Goal: Task Accomplishment & Management: Manage account settings

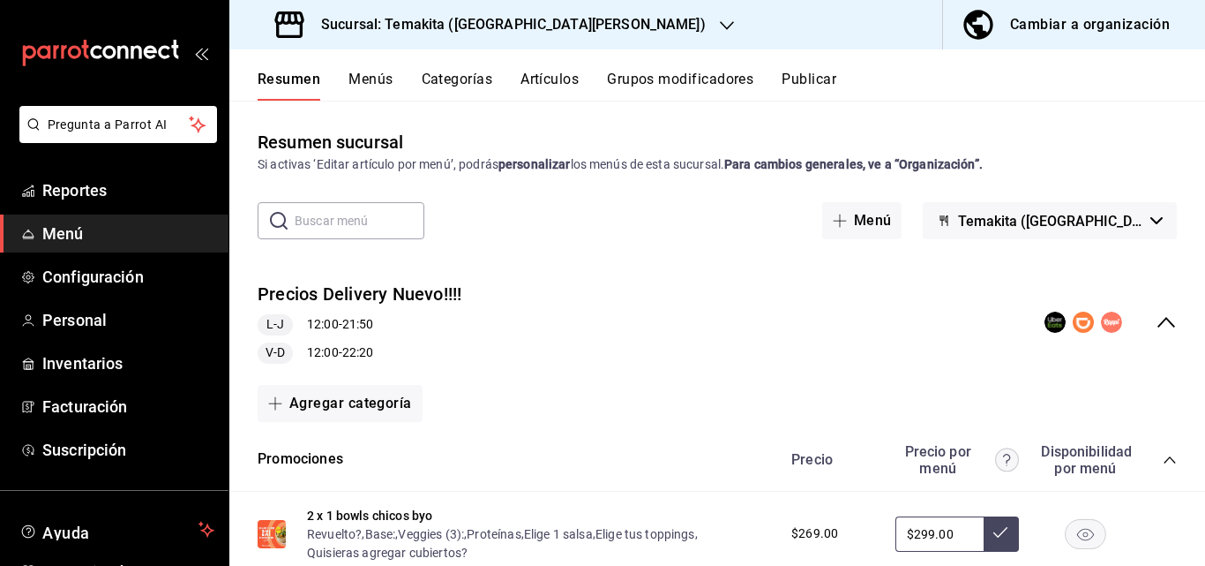
click at [1156, 322] on icon "collapse-menu-row" at bounding box center [1166, 321] width 21 height 21
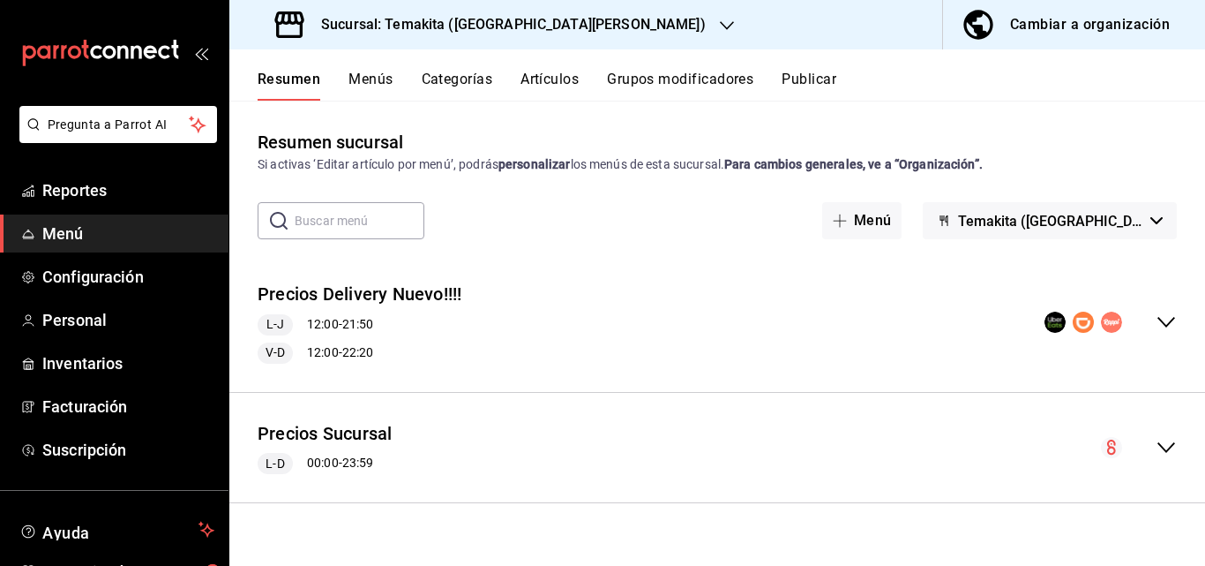
click at [603, 428] on div "Precios Sucursal L-D 00:00 - 23:59" at bounding box center [717, 448] width 976 height 82
click at [1156, 446] on icon "collapse-menu-row" at bounding box center [1166, 447] width 21 height 21
click at [1162, 445] on icon "collapse-menu-row" at bounding box center [1166, 447] width 21 height 21
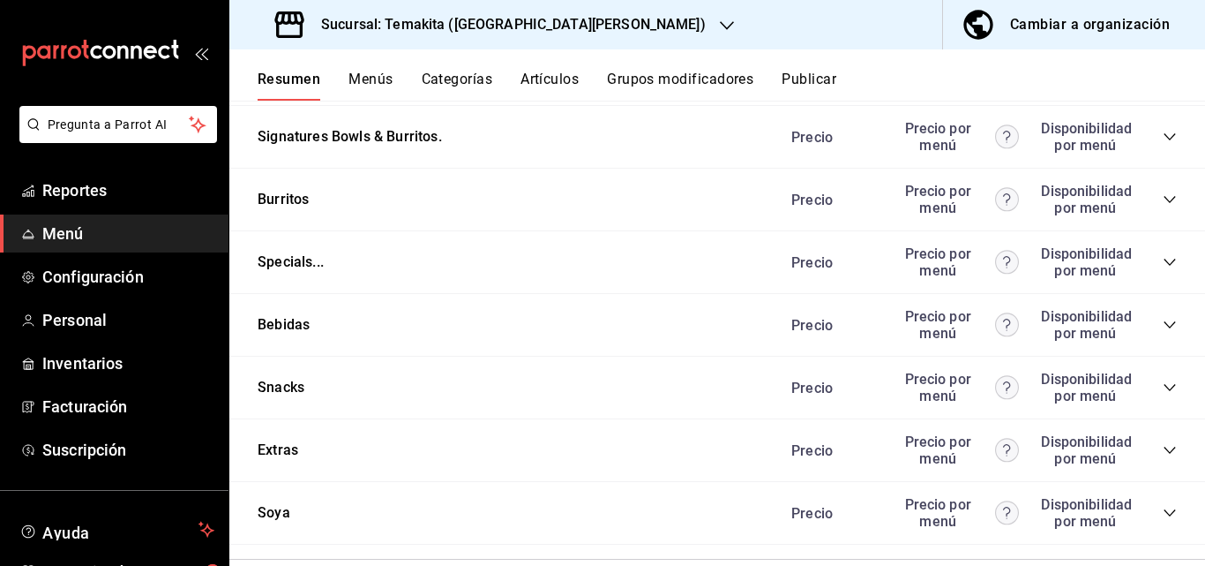
scroll to position [1978, 0]
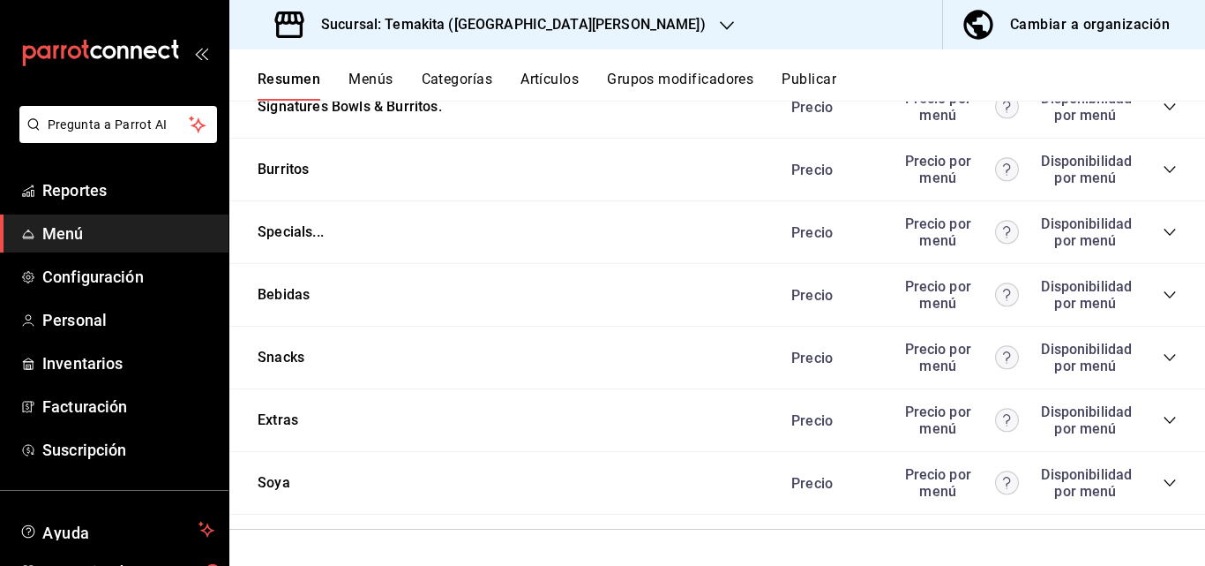
click at [1163, 424] on icon "collapse-category-row" at bounding box center [1170, 420] width 14 height 14
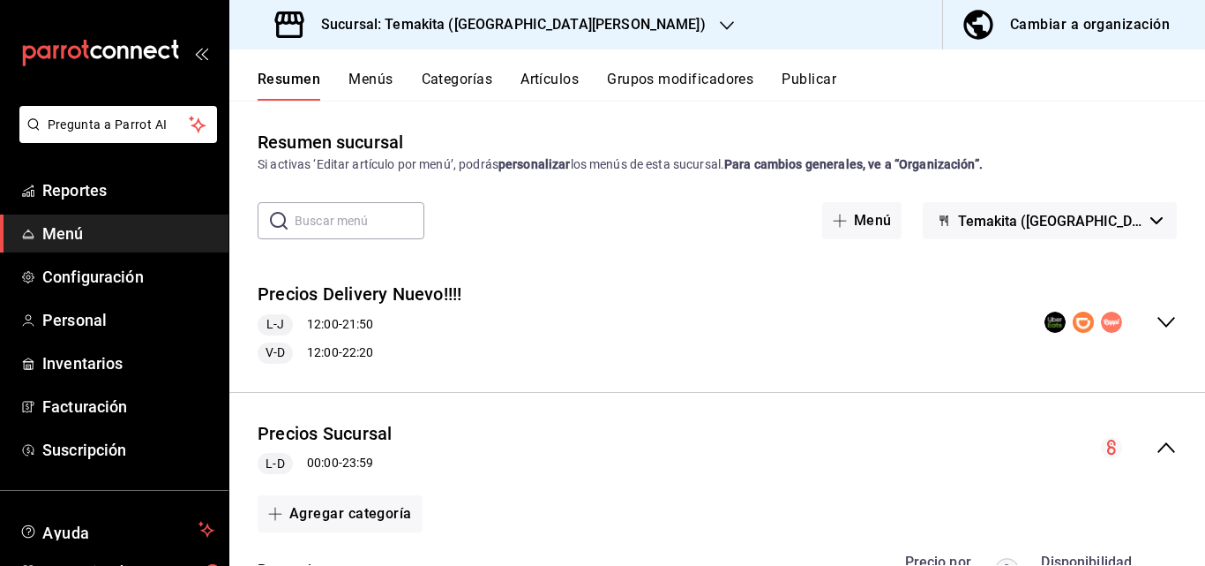
scroll to position [353, 0]
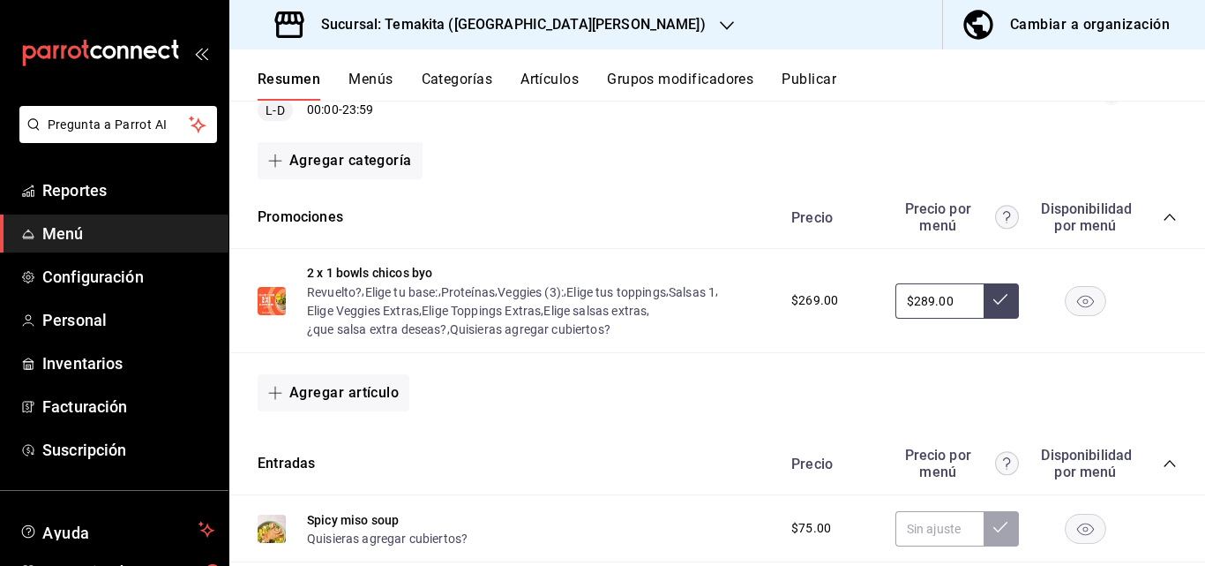
click at [548, 79] on button "Artículos" at bounding box center [550, 86] width 58 height 30
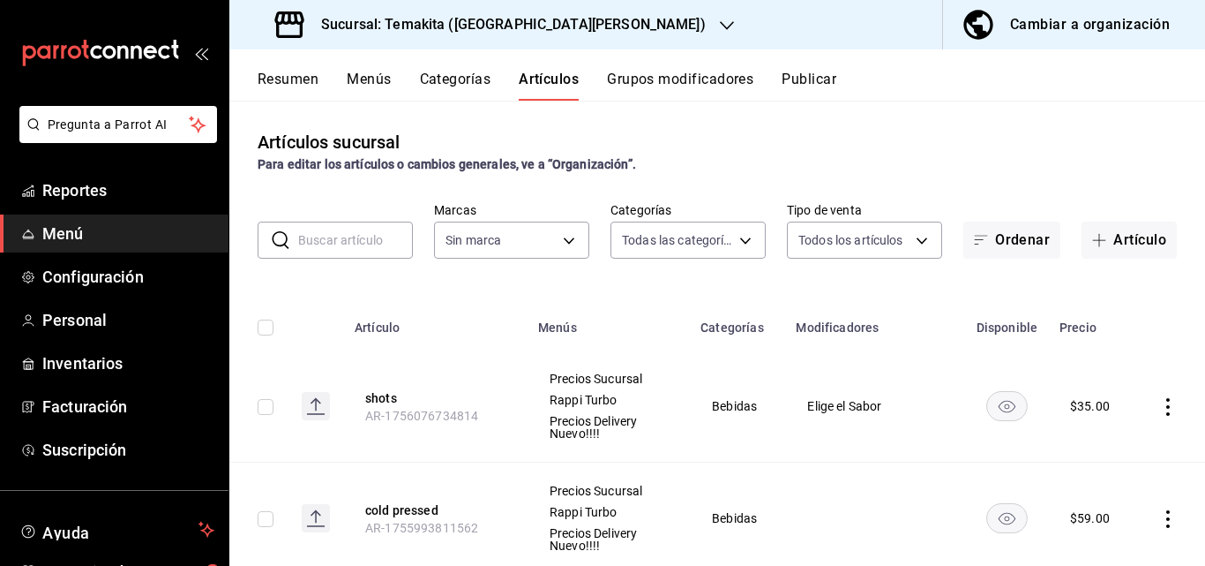
type input "c21959cc-edba-4e6b-9dfd-cc165f0bc96c,9bb8af40-0b71-4c05-830d-05e683936a5a,5a73d…"
type input "5ecb883c-6082-454f-b014-e9f75b7424c0,f549d267-c7ca-4f3c-8681-269f550fd1cd"
click at [384, 244] on input "text" at bounding box center [355, 239] width 115 height 35
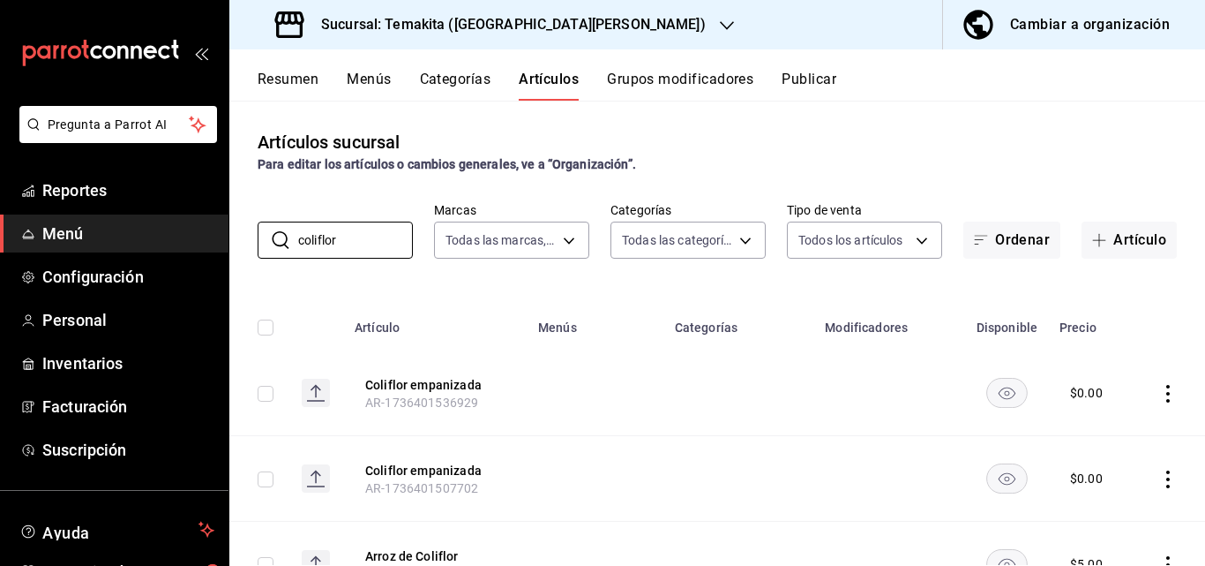
scroll to position [88, 0]
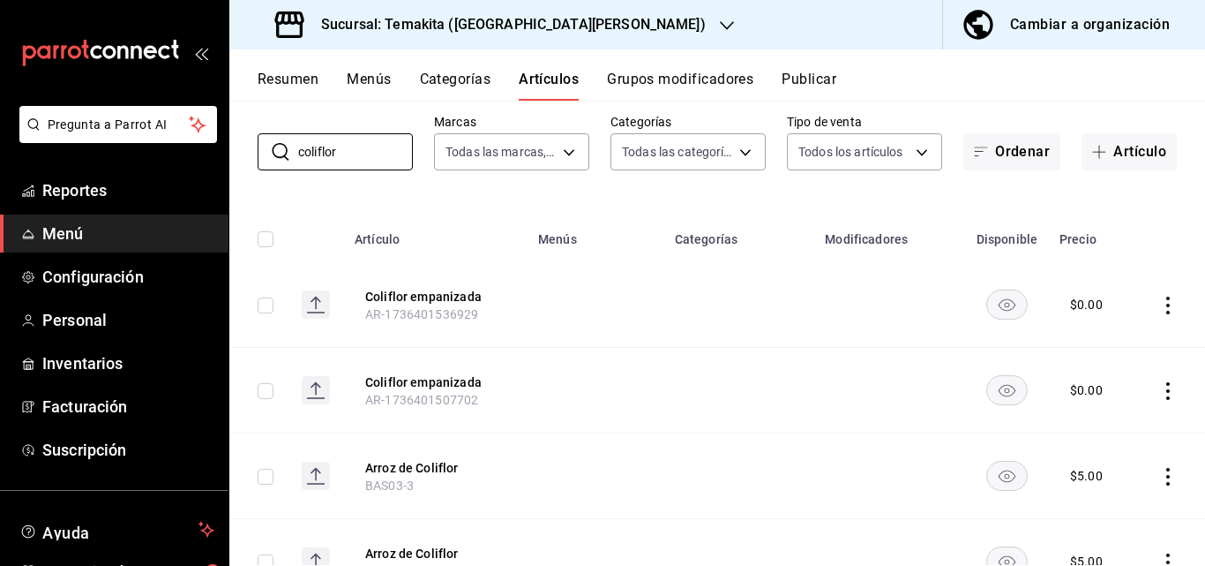
type input "coliflor"
click at [1159, 311] on icon "actions" at bounding box center [1168, 305] width 18 height 18
drag, startPoint x: 742, startPoint y: 401, endPoint x: 794, endPoint y: 391, distance: 53.1
click at [746, 396] on div at bounding box center [602, 283] width 1205 height 566
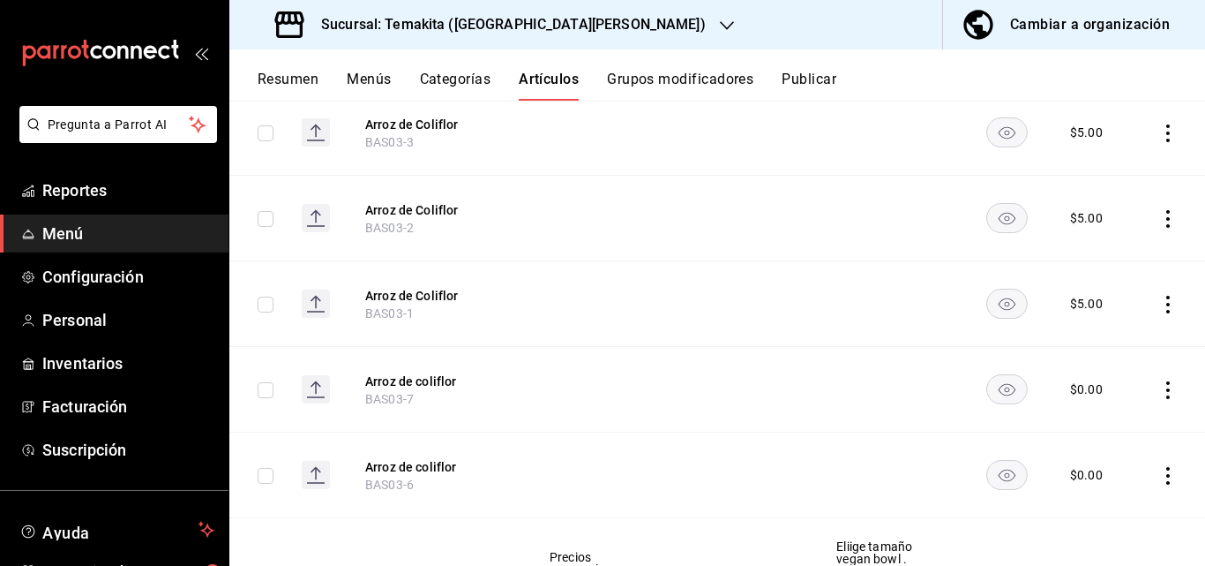
scroll to position [0, 0]
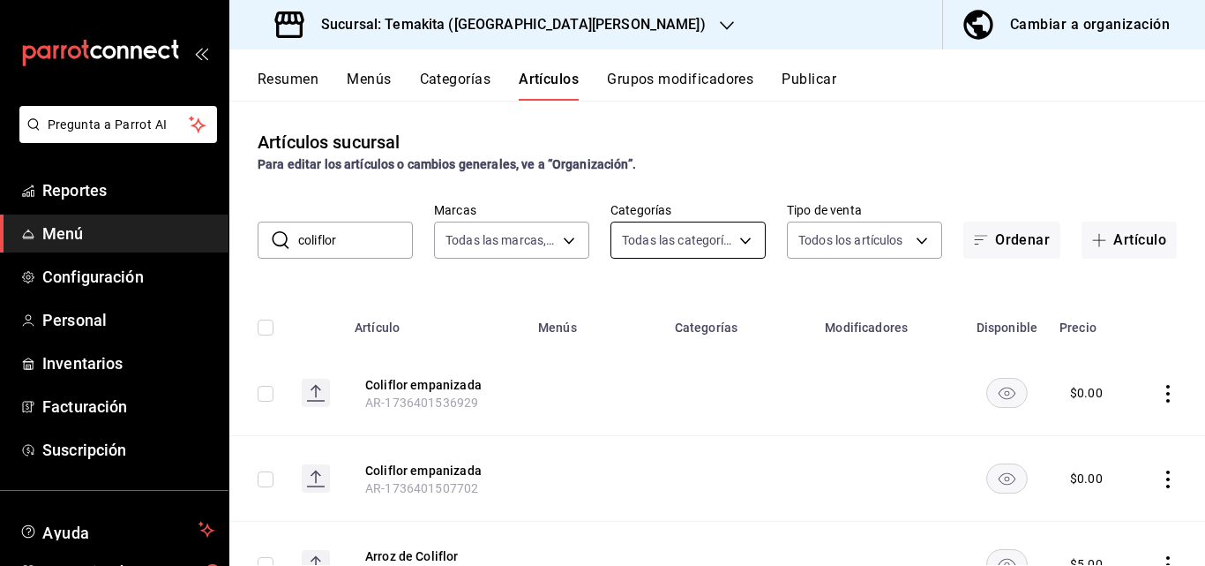
click at [715, 236] on body "Pregunta a Parrot AI Reportes Menú Configuración Personal Inventarios Facturaci…" at bounding box center [602, 283] width 1205 height 566
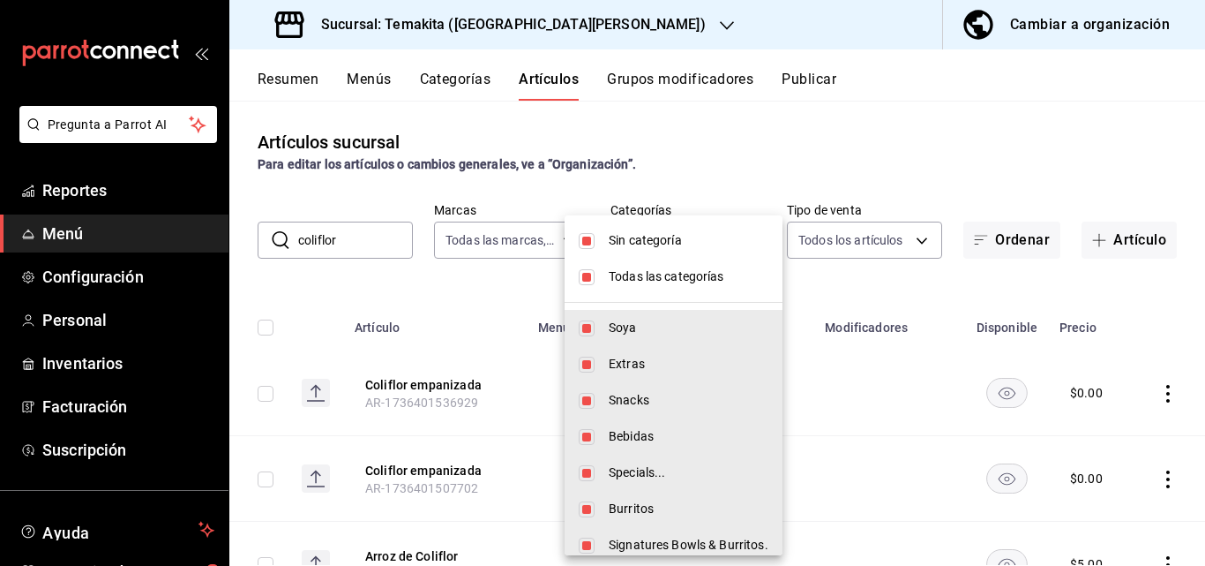
scroll to position [124, 0]
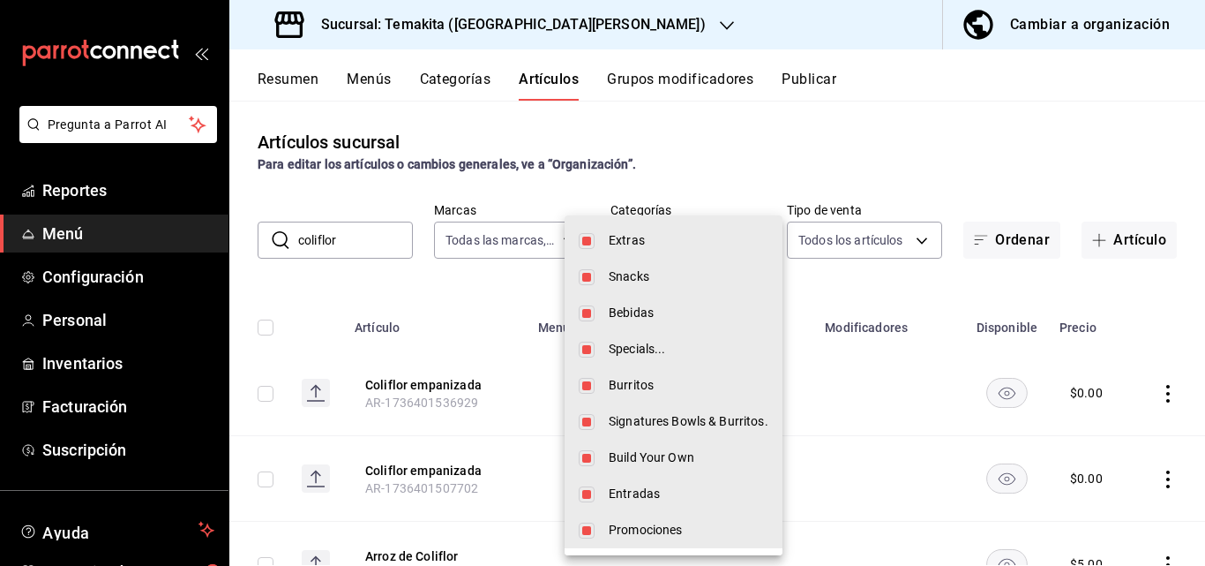
click at [866, 251] on div at bounding box center [602, 283] width 1205 height 566
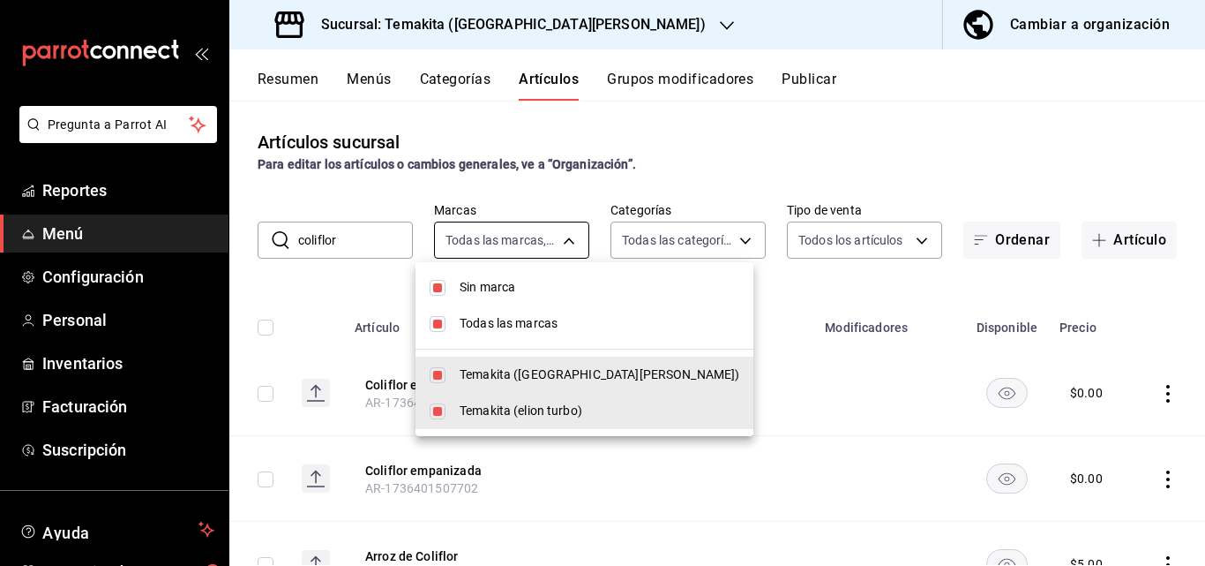
click at [524, 248] on body "Pregunta a Parrot AI Reportes Menú Configuración Personal Inventarios Facturaci…" at bounding box center [602, 283] width 1205 height 566
click at [686, 385] on div at bounding box center [602, 283] width 1205 height 566
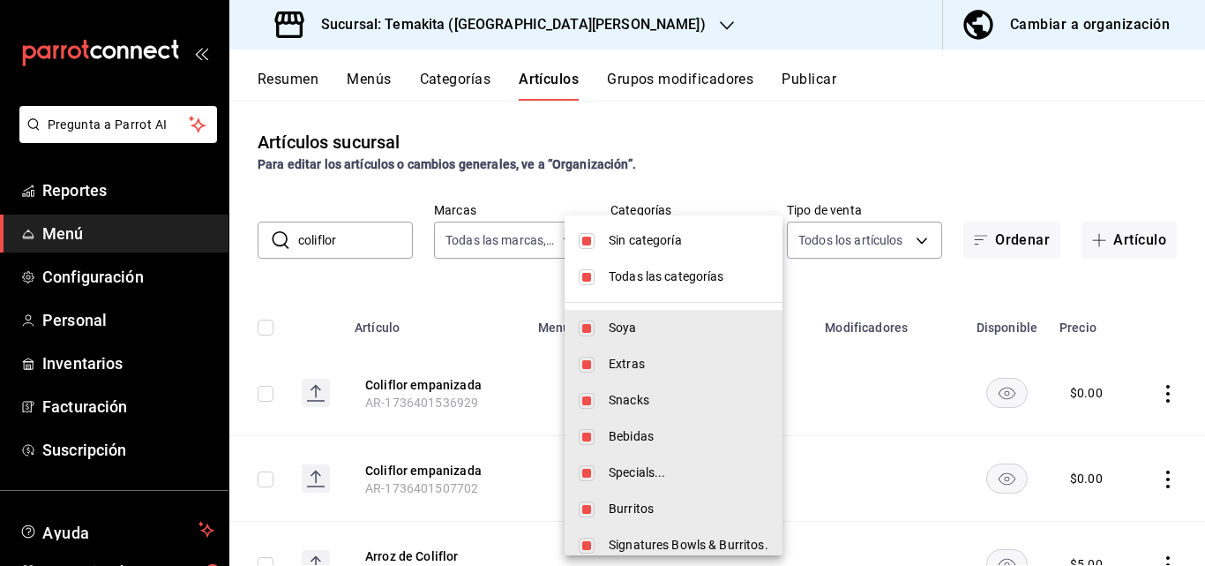
click at [712, 232] on body "Pregunta a Parrot AI Reportes Menú Configuración Personal Inventarios Facturaci…" at bounding box center [602, 283] width 1205 height 566
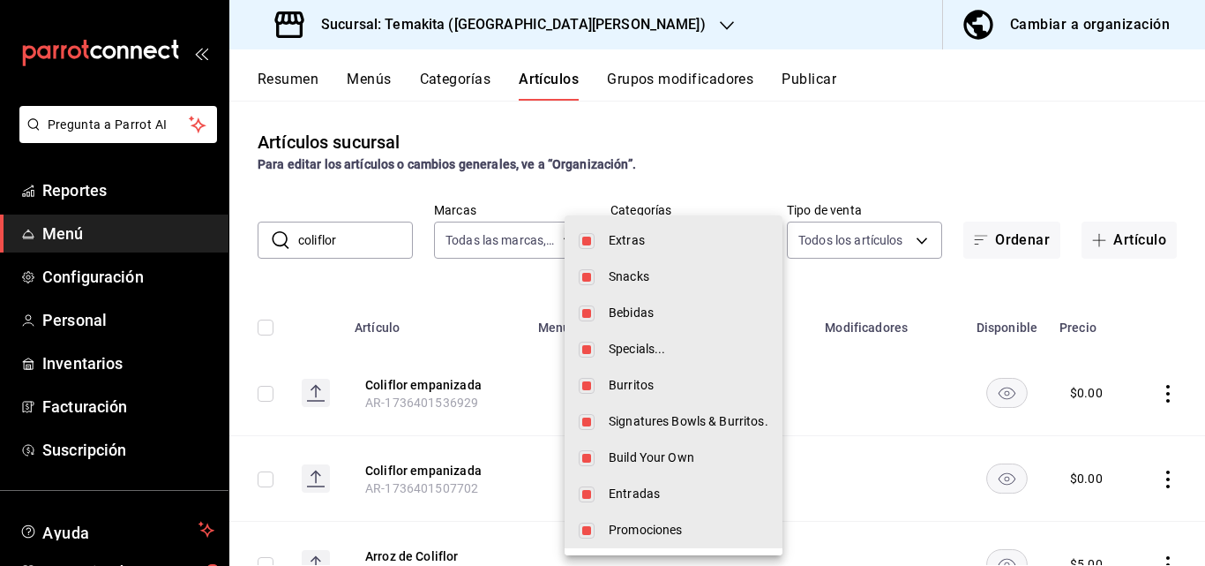
scroll to position [0, 0]
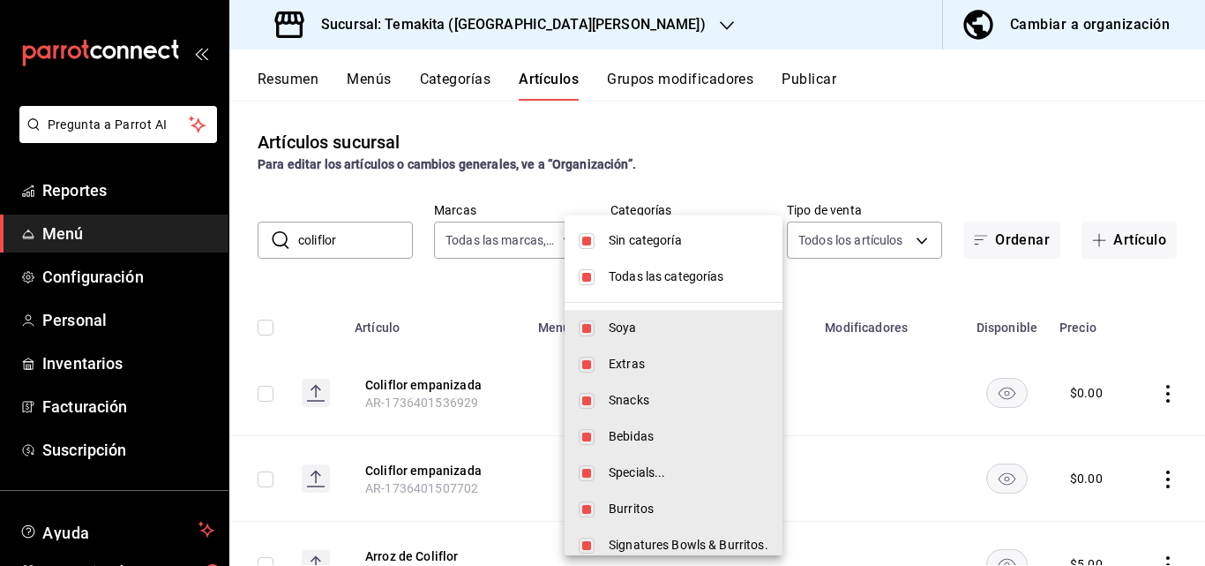
click at [926, 449] on div at bounding box center [602, 283] width 1205 height 566
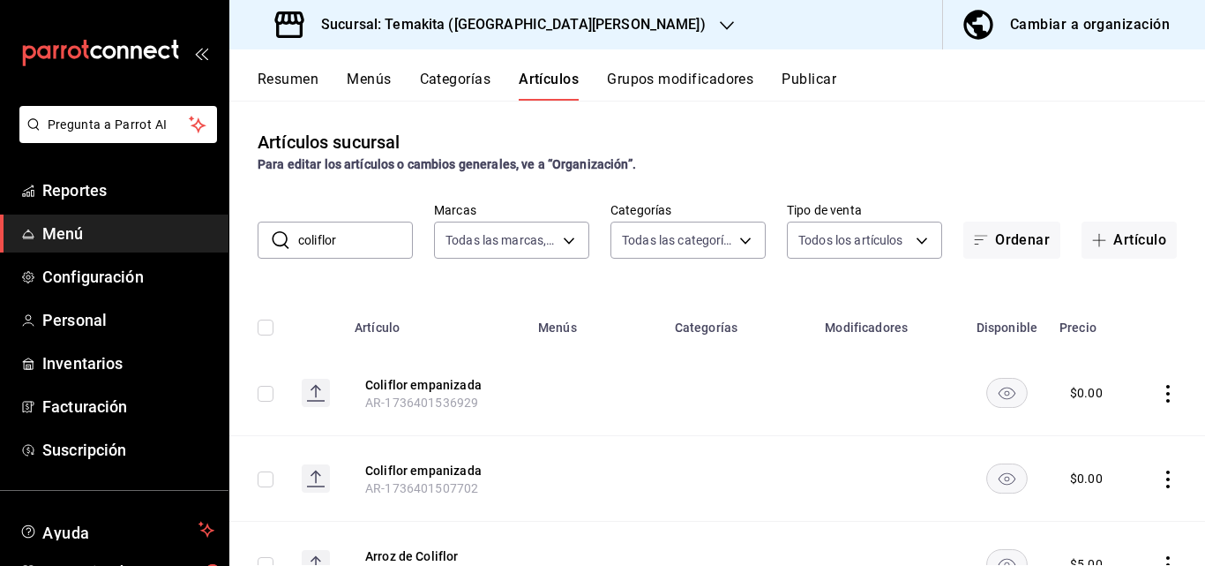
click at [1110, 21] on div "Cambiar a organización" at bounding box center [1090, 24] width 160 height 25
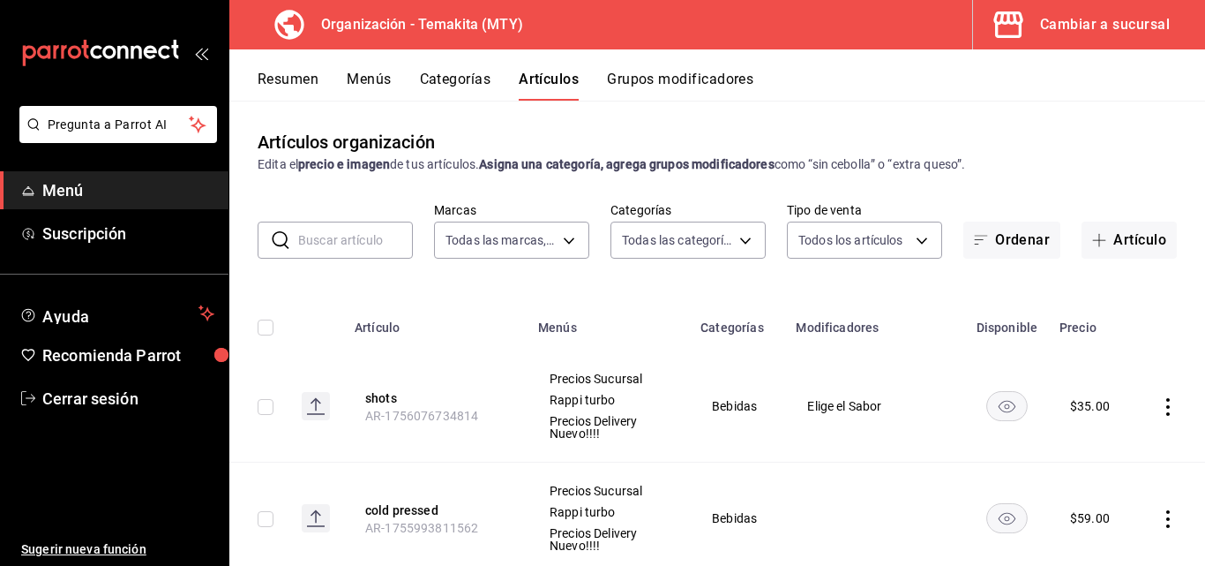
type input "4408dc1f-cb38-4382-b246-1f85c6fef244"
type input "271d921e-de6c-499a-ac6a-9fb1aeac1df4,01a73f1e-221f-473e-bda3-abe8046d8665,a1d6c…"
click at [381, 243] on input "text" at bounding box center [355, 239] width 115 height 35
type input "2 x"
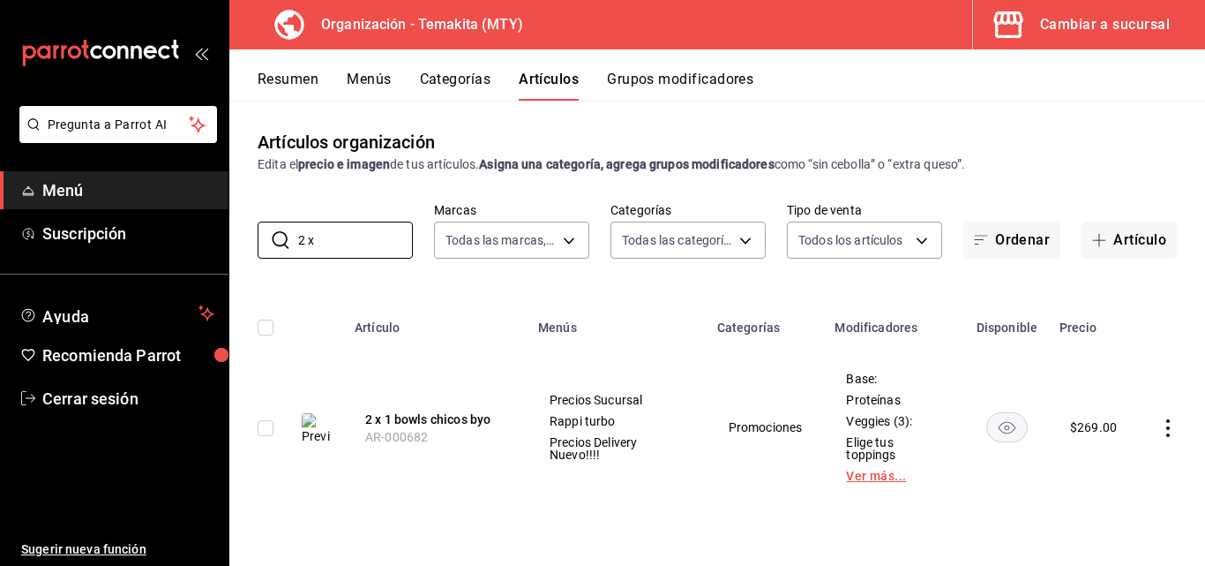
click at [859, 478] on link "Ver más..." at bounding box center [894, 475] width 97 height 12
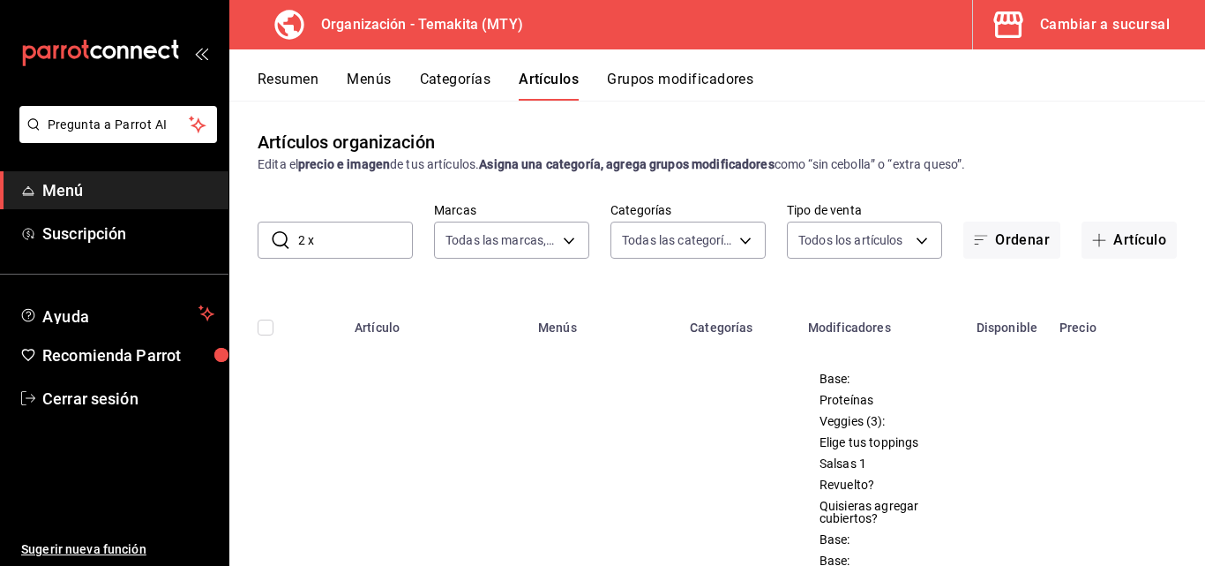
scroll to position [88, 0]
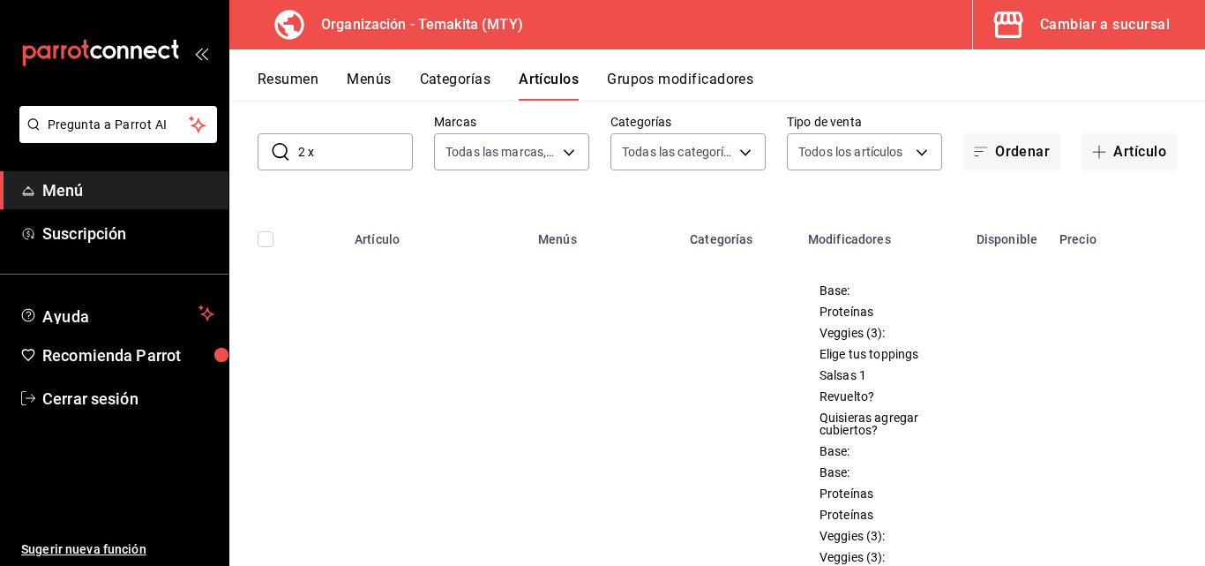
click at [847, 311] on span "Proteínas" at bounding box center [882, 311] width 124 height 12
click at [662, 147] on body "Pregunta a Parrot AI Menú Suscripción Ayuda Recomienda Parrot Cerrar sesión Sug…" at bounding box center [602, 283] width 1205 height 566
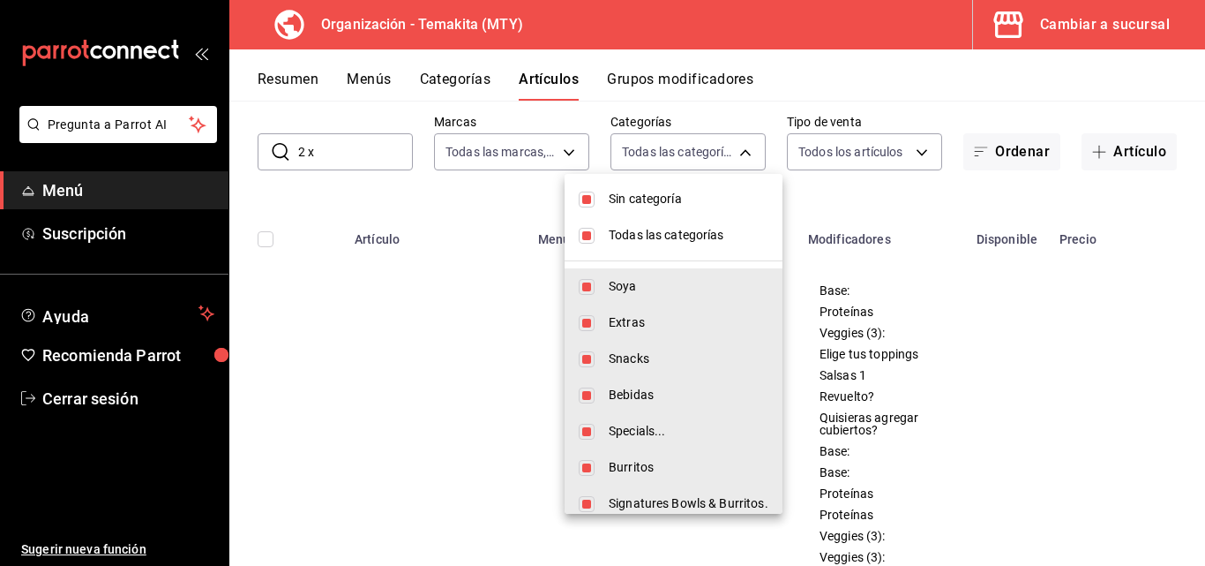
click at [459, 81] on div at bounding box center [602, 283] width 1205 height 566
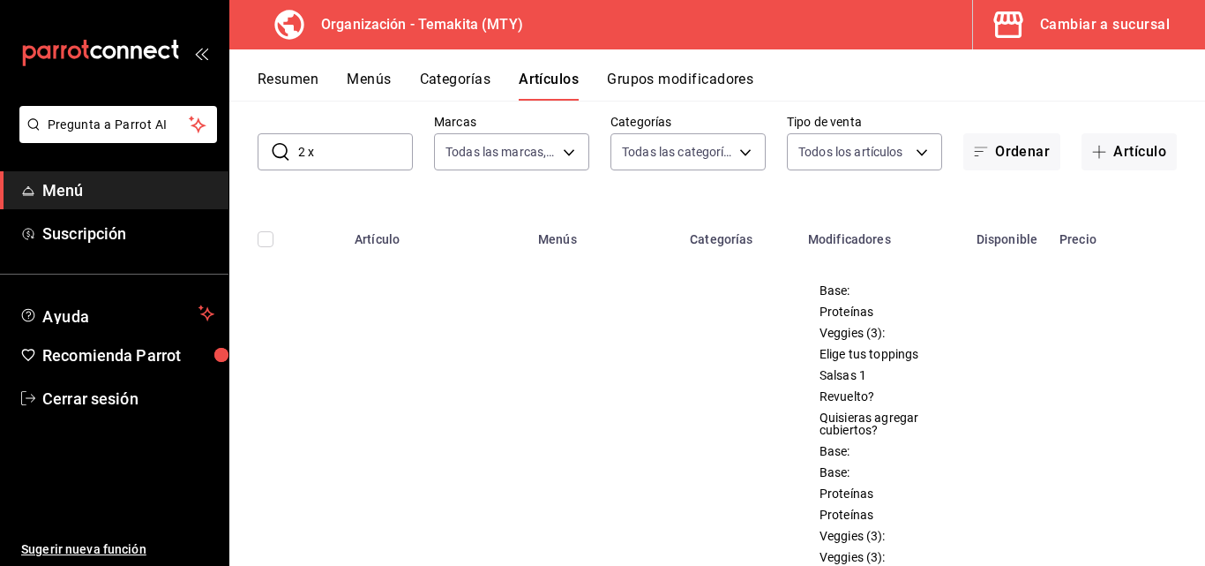
click at [463, 78] on button "Categorías" at bounding box center [455, 86] width 71 height 30
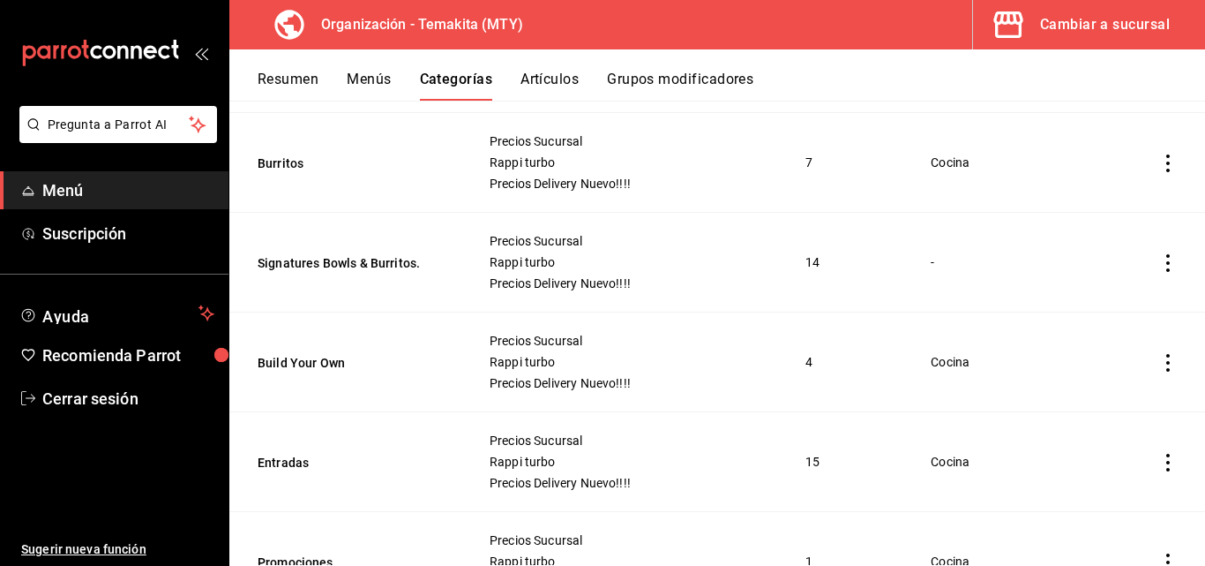
scroll to position [678, 0]
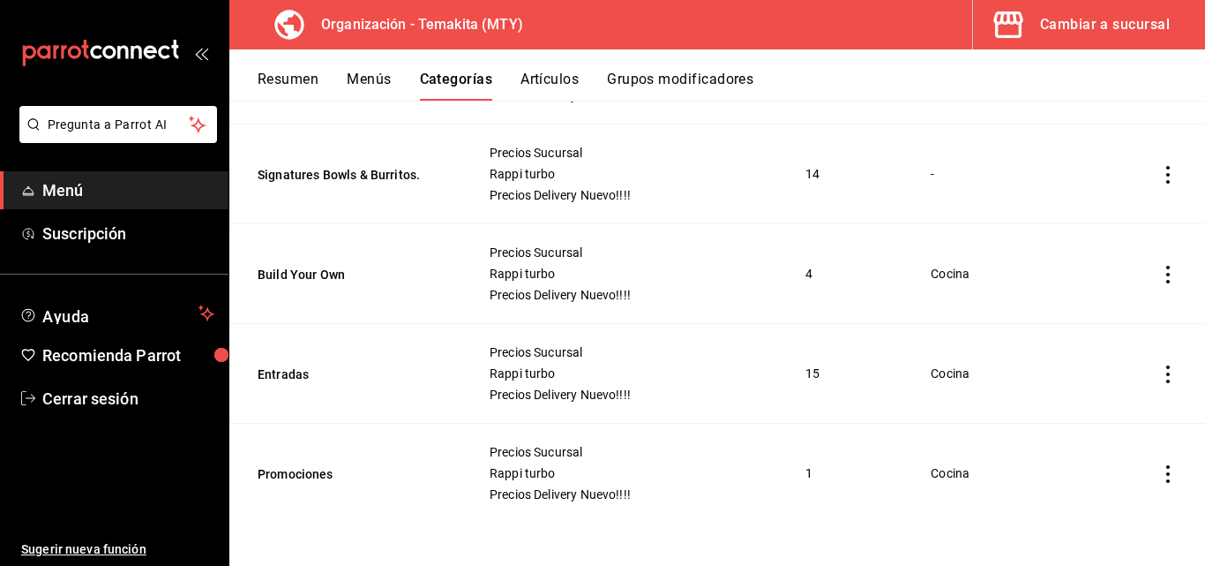
click at [1159, 465] on icon "actions" at bounding box center [1168, 474] width 18 height 18
click at [1107, 439] on span "Editar" at bounding box center [1102, 447] width 46 height 19
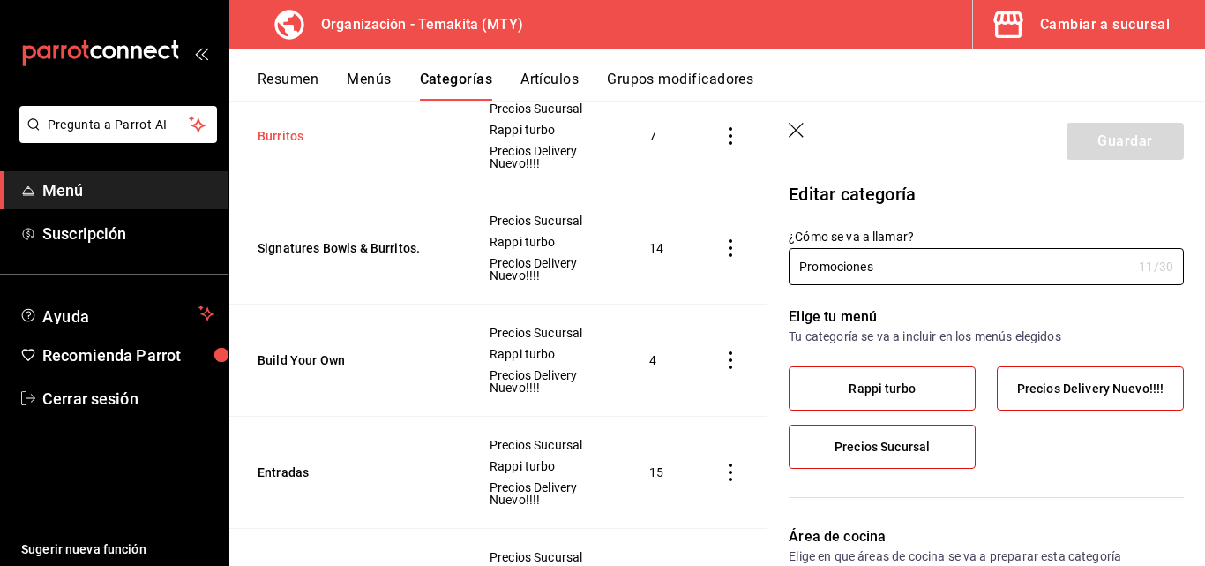
click at [365, 132] on button "Burritos" at bounding box center [346, 136] width 176 height 18
type input "a9ded148-1dbf-4265-b2a0-c51b7daf8bae"
click at [282, 75] on button "Resumen" at bounding box center [288, 86] width 61 height 30
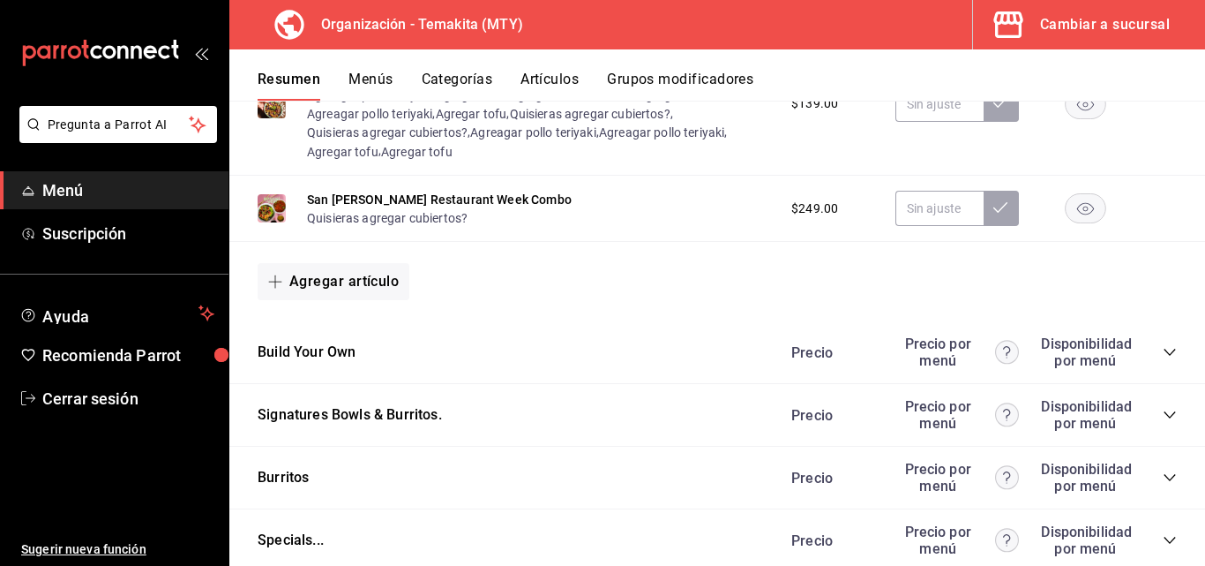
scroll to position [1941, 0]
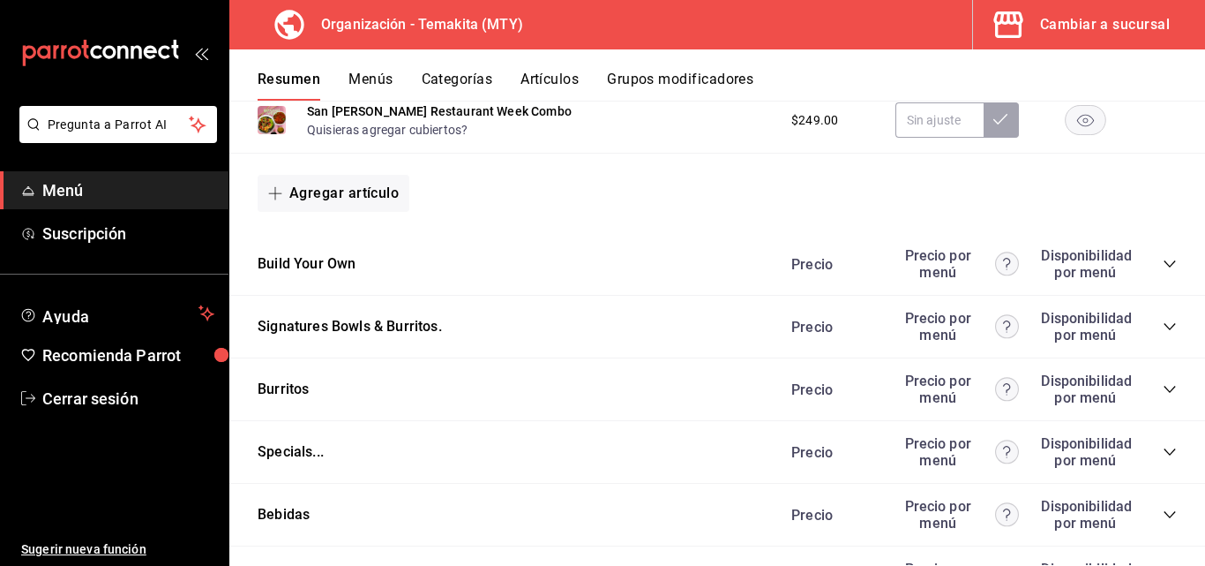
click at [1163, 271] on icon "collapse-category-row" at bounding box center [1170, 264] width 14 height 14
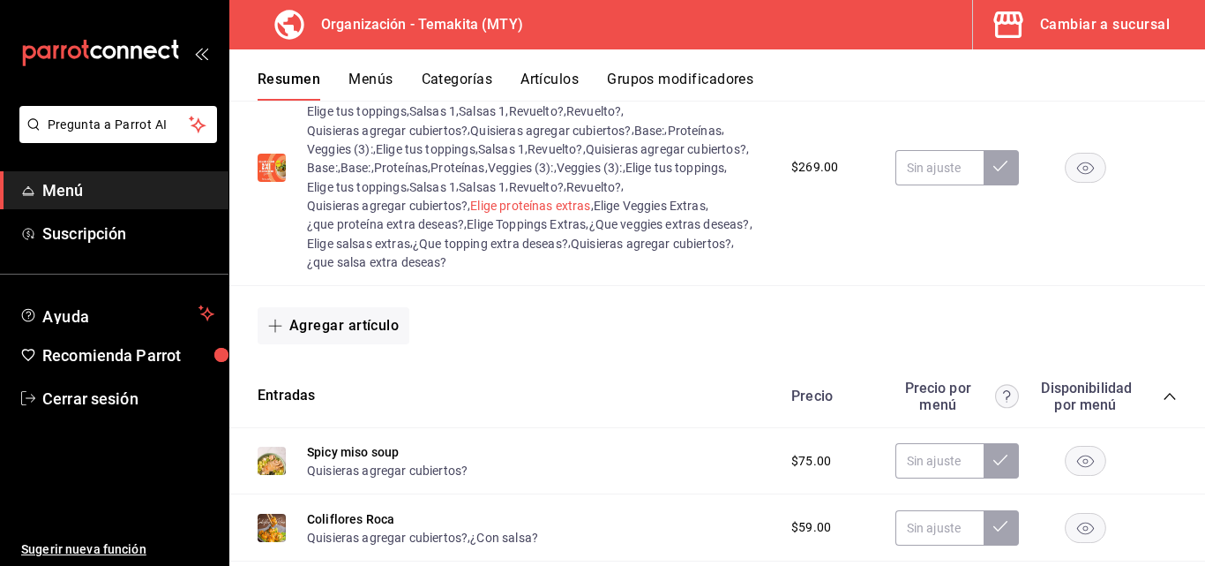
scroll to position [353, 0]
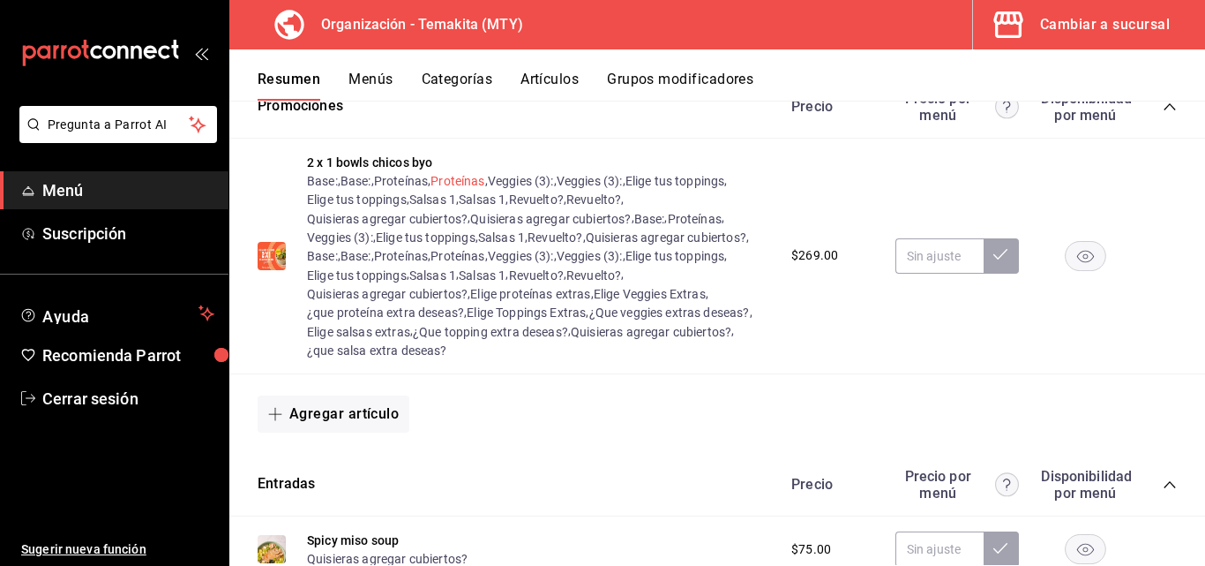
click at [477, 183] on button "Proteínas" at bounding box center [458, 181] width 54 height 18
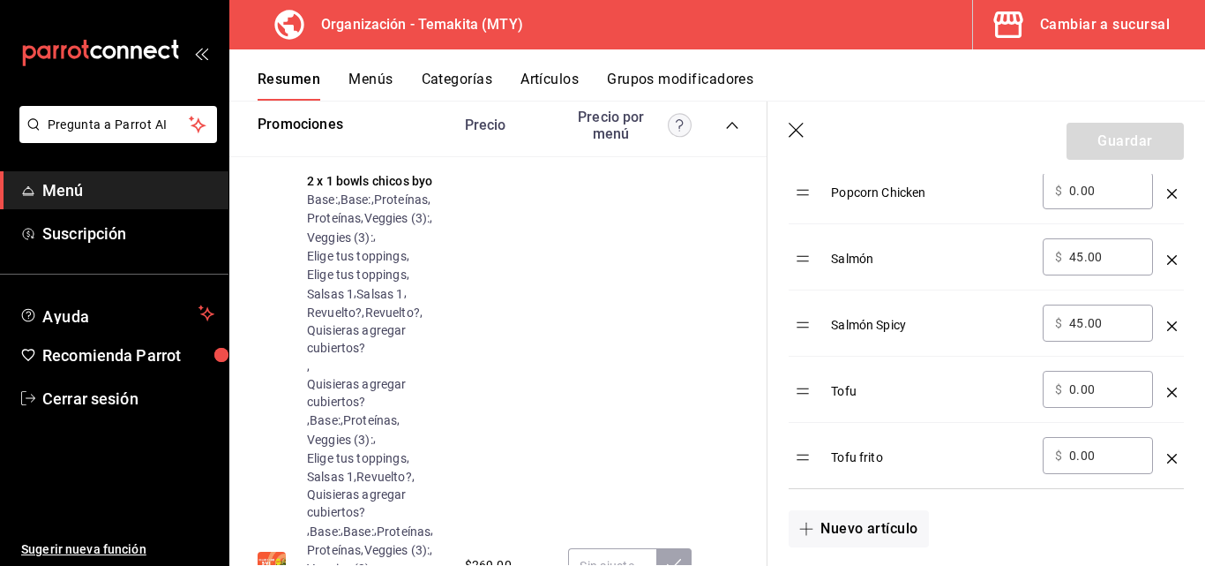
scroll to position [1059, 0]
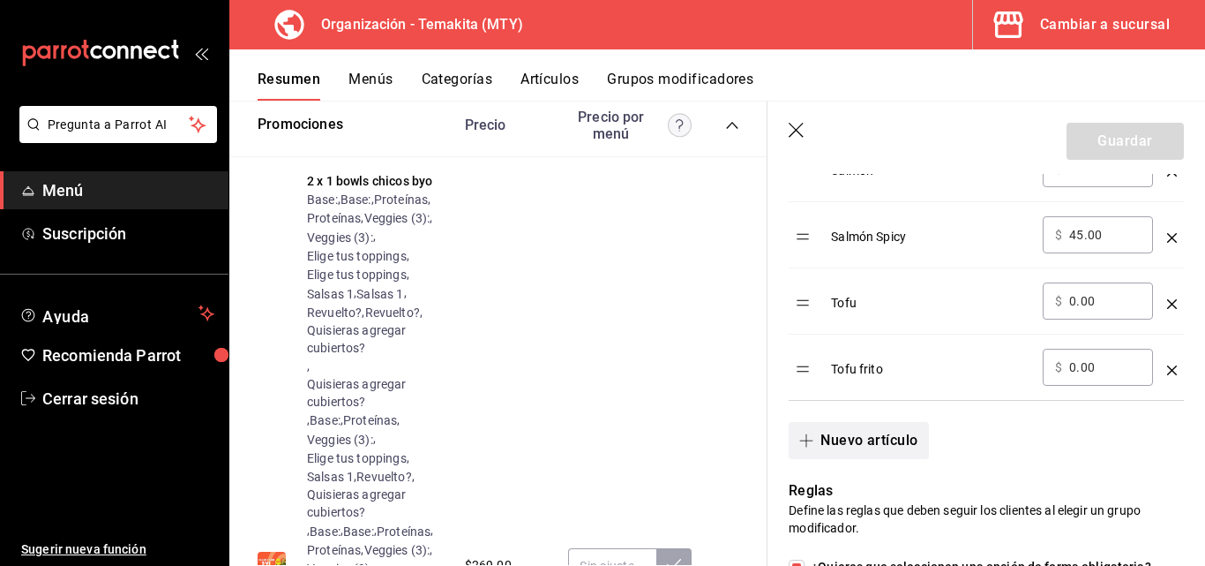
click at [824, 443] on button "Nuevo artículo" at bounding box center [858, 440] width 139 height 37
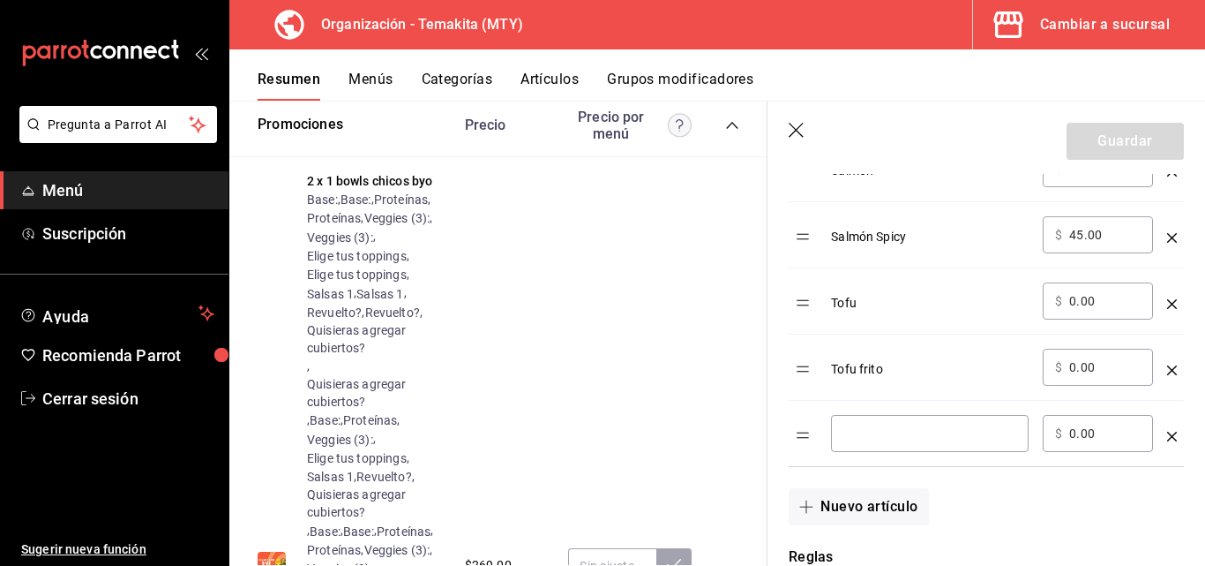
click at [865, 429] on input "optionsTable" at bounding box center [930, 433] width 173 height 18
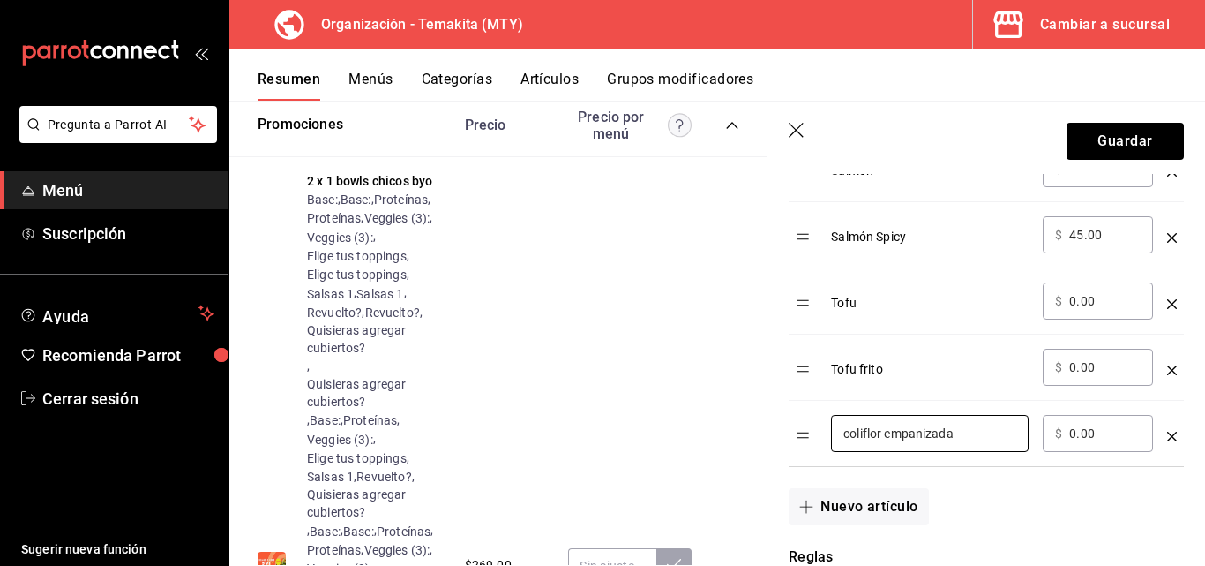
type input "coliflor empanizada"
click at [904, 289] on div "Tofu" at bounding box center [930, 296] width 198 height 29
click at [1115, 132] on button "Guardar" at bounding box center [1125, 141] width 117 height 37
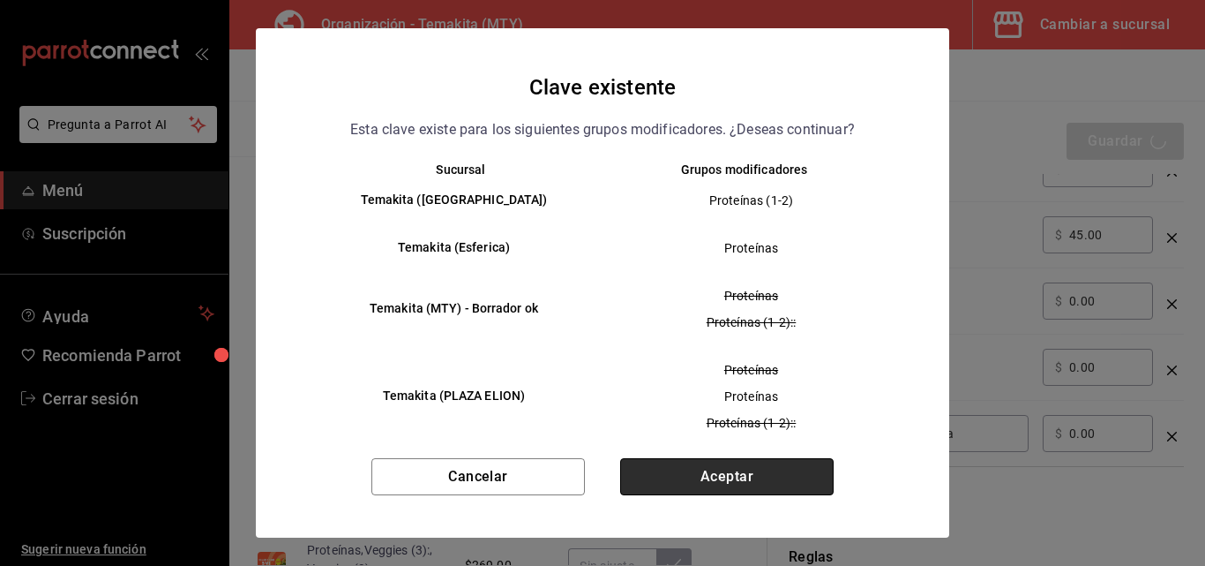
click at [713, 469] on button "Aceptar" at bounding box center [727, 476] width 214 height 37
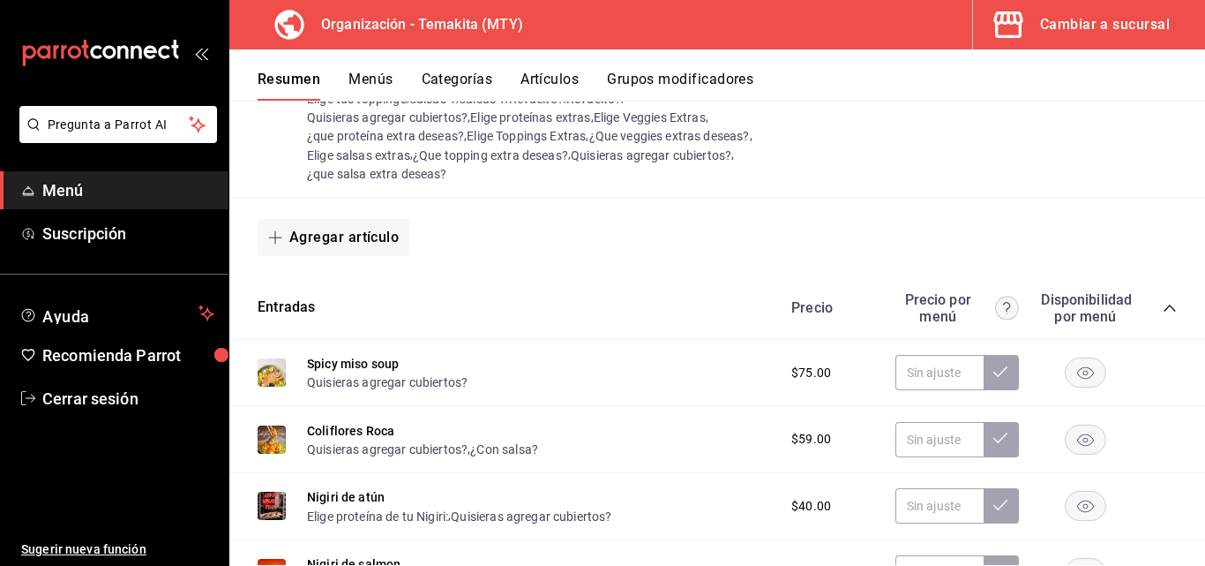
scroll to position [176, 0]
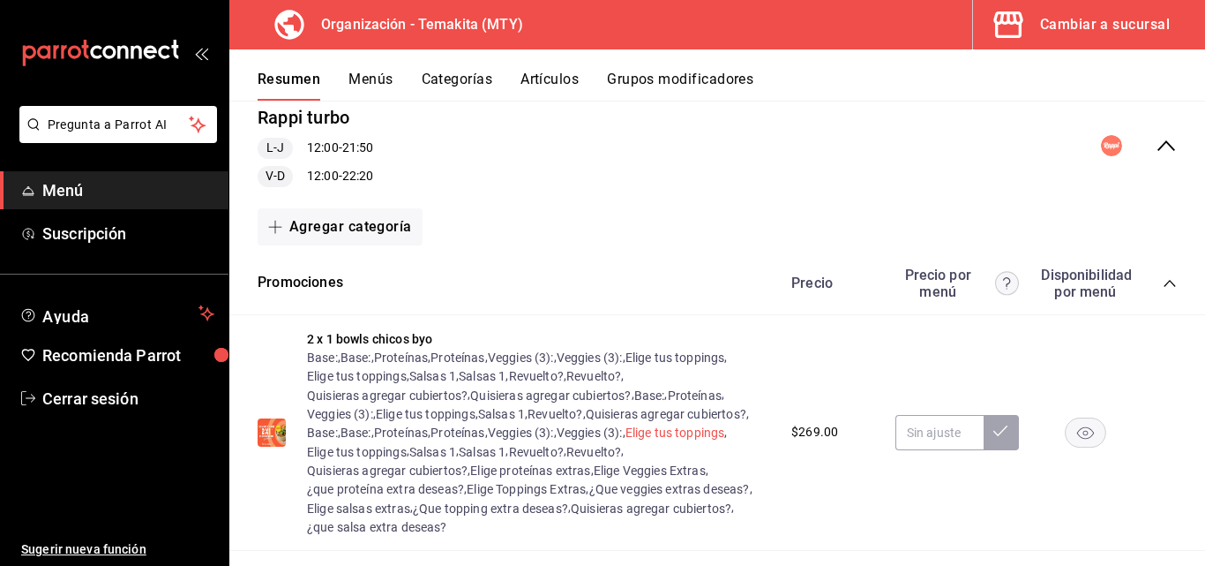
click at [672, 436] on button "Elige tus toppings" at bounding box center [676, 433] width 100 height 18
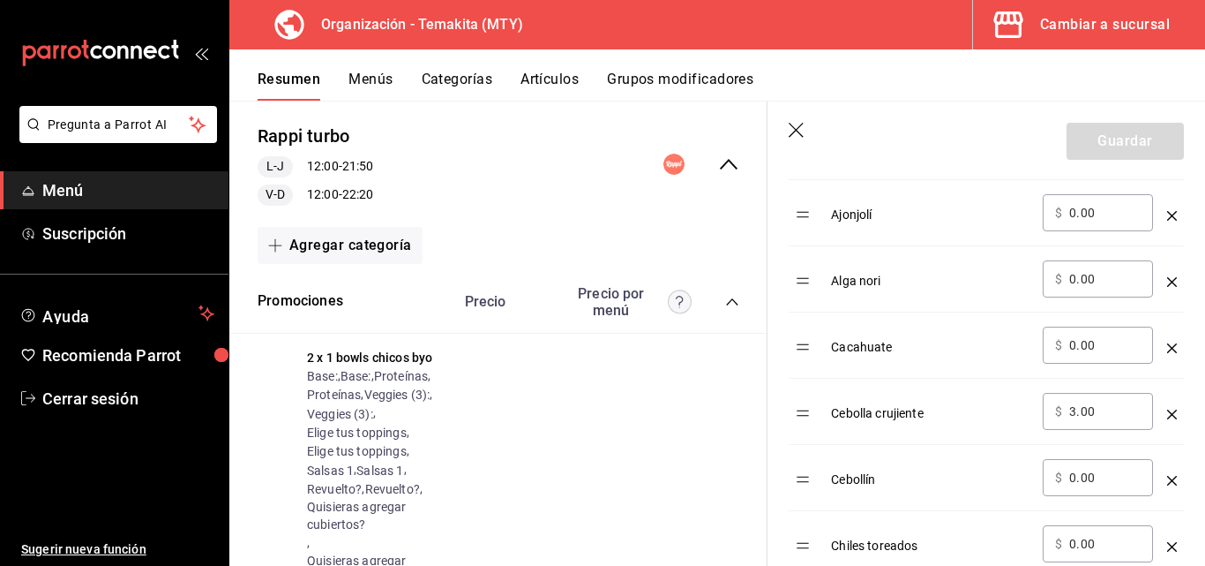
scroll to position [706, 0]
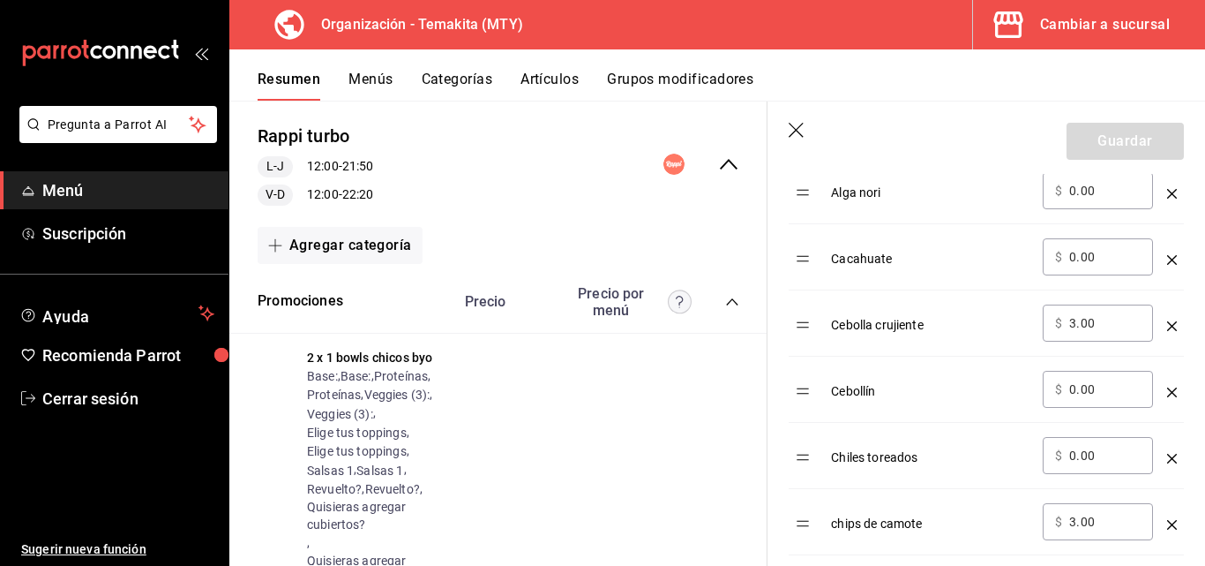
click at [1099, 321] on input "3.00" at bounding box center [1104, 323] width 71 height 18
type input "3.00"
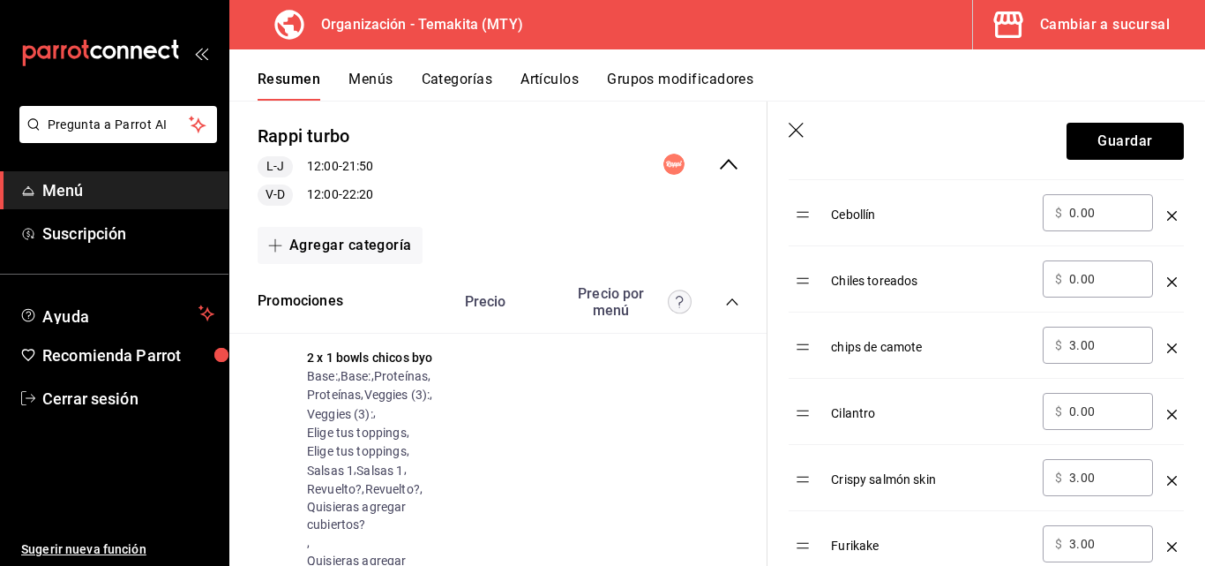
type input "5.00"
click at [1105, 485] on input "3.00" at bounding box center [1104, 478] width 71 height 18
type input "3.00"
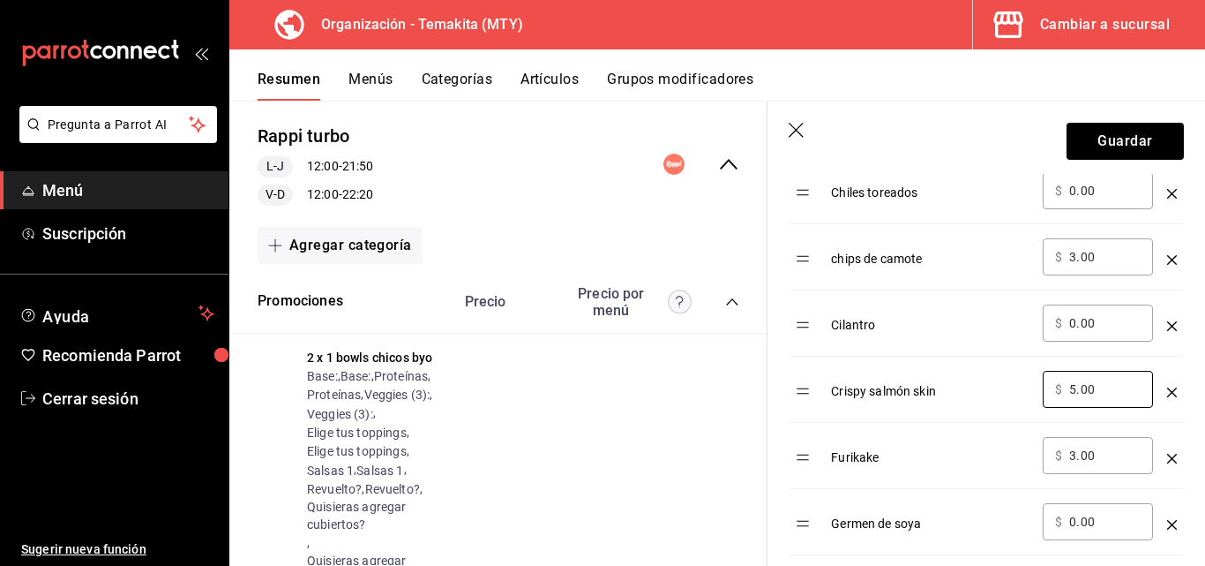
type input "5.00"
click at [1102, 447] on input "3.00" at bounding box center [1104, 455] width 71 height 18
type input "3.00"
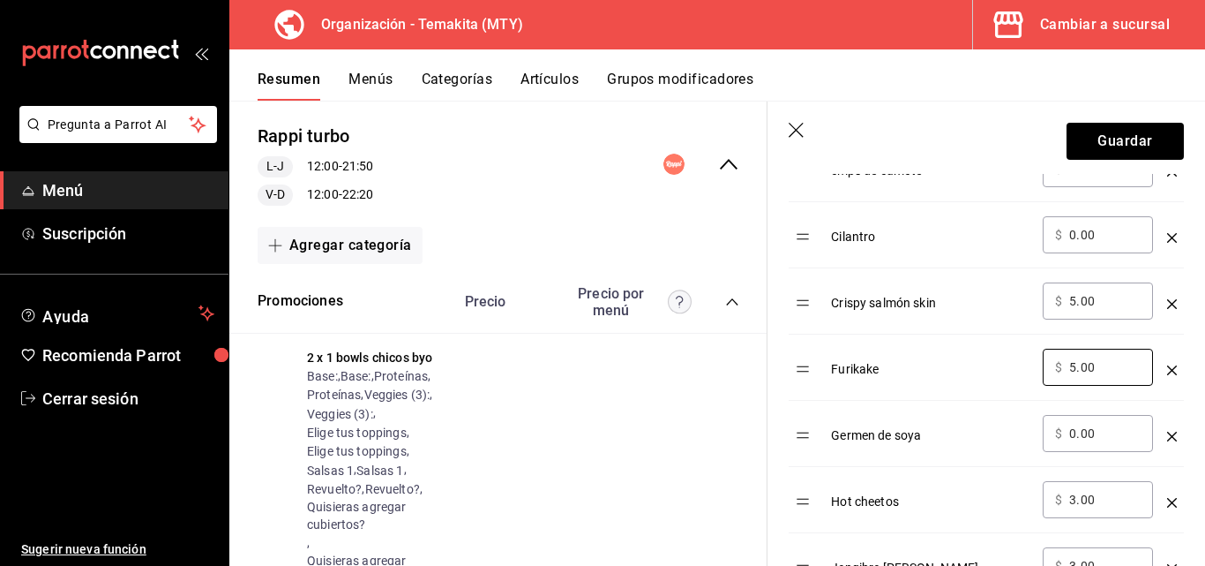
type input "5.00"
click at [1102, 501] on input "3.00" at bounding box center [1104, 500] width 71 height 18
type input "3.00"
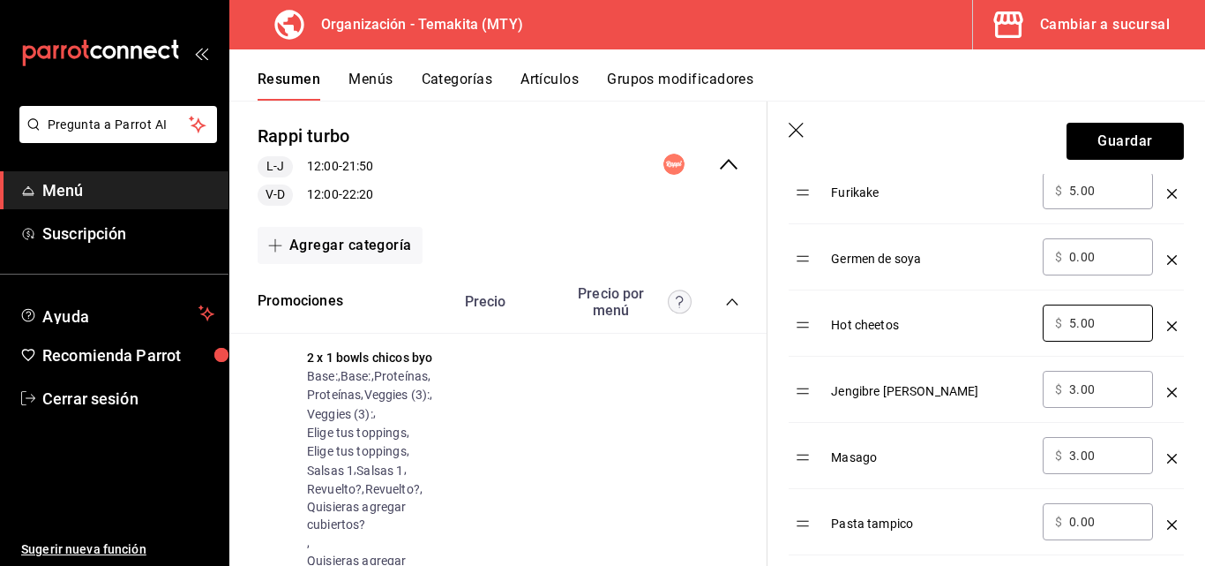
type input "5.00"
click at [1105, 461] on input "3.00" at bounding box center [1104, 455] width 71 height 18
type input "3.00"
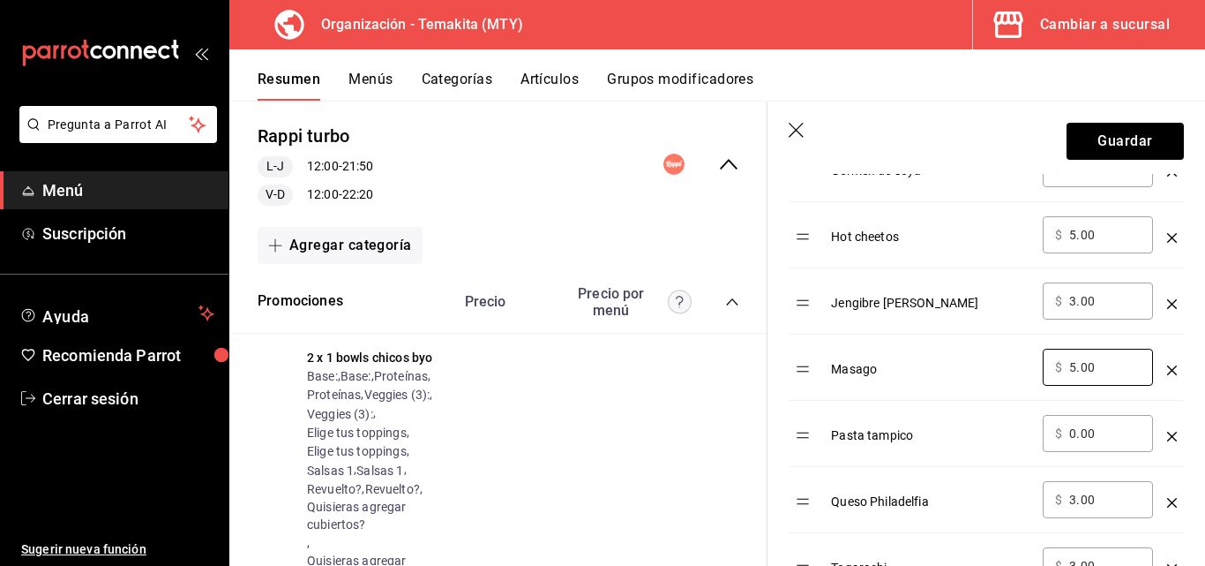
scroll to position [1412, 0]
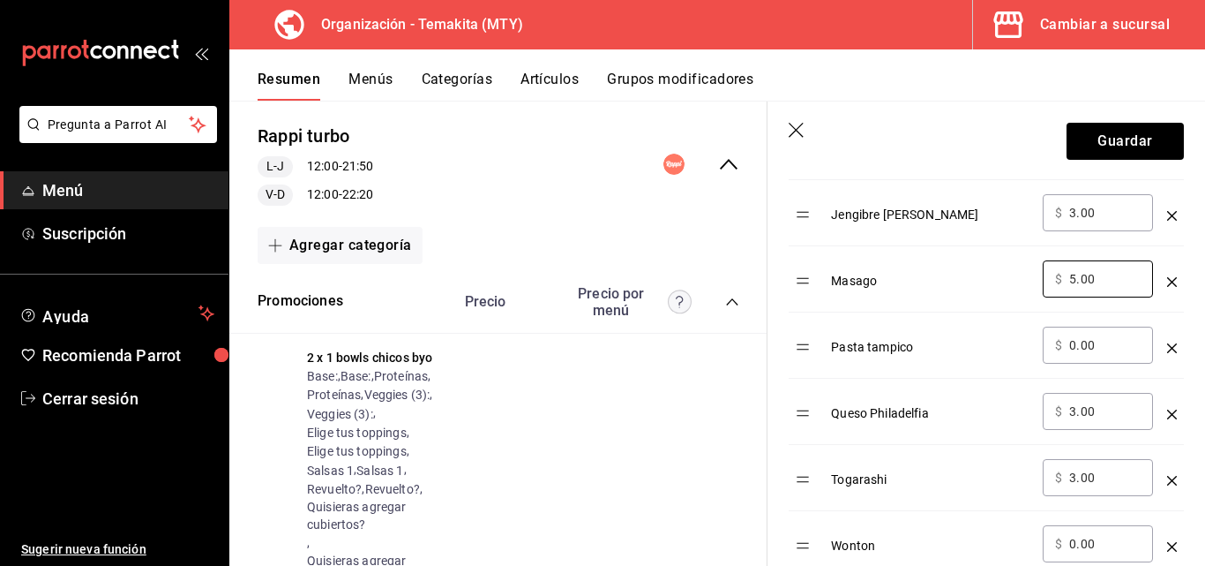
type input "5.00"
click at [1107, 398] on div "​ $ 3.00 ​" at bounding box center [1098, 411] width 110 height 37
click at [1107, 402] on input "3.00" at bounding box center [1104, 411] width 71 height 18
type input "3.00"
type input "5.00"
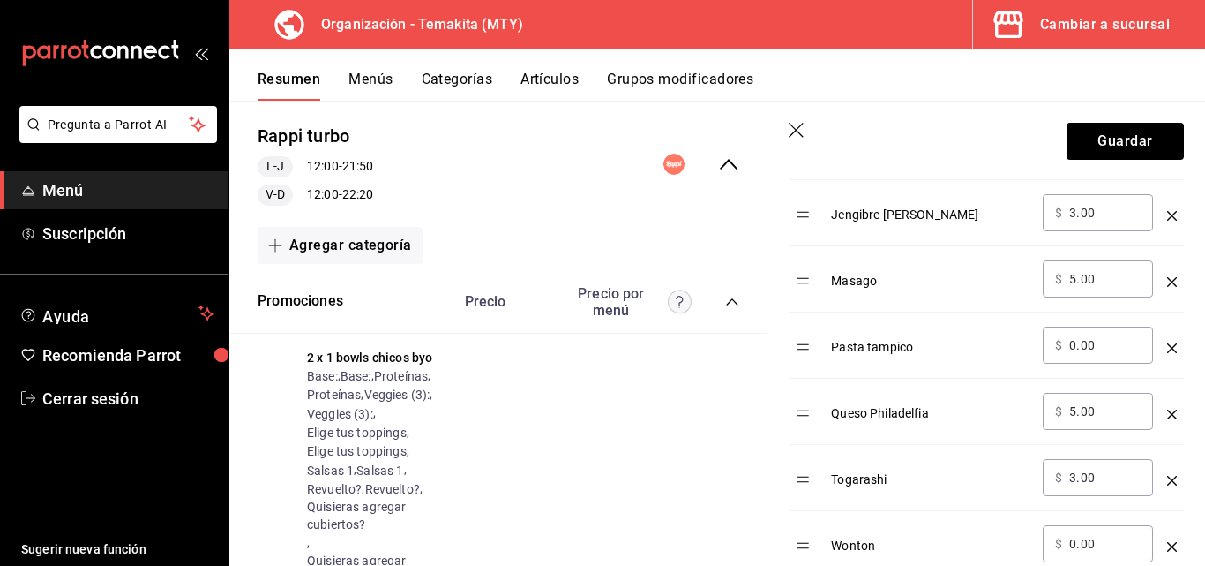
click at [1116, 484] on input "3.00" at bounding box center [1104, 478] width 71 height 18
type input "3.00"
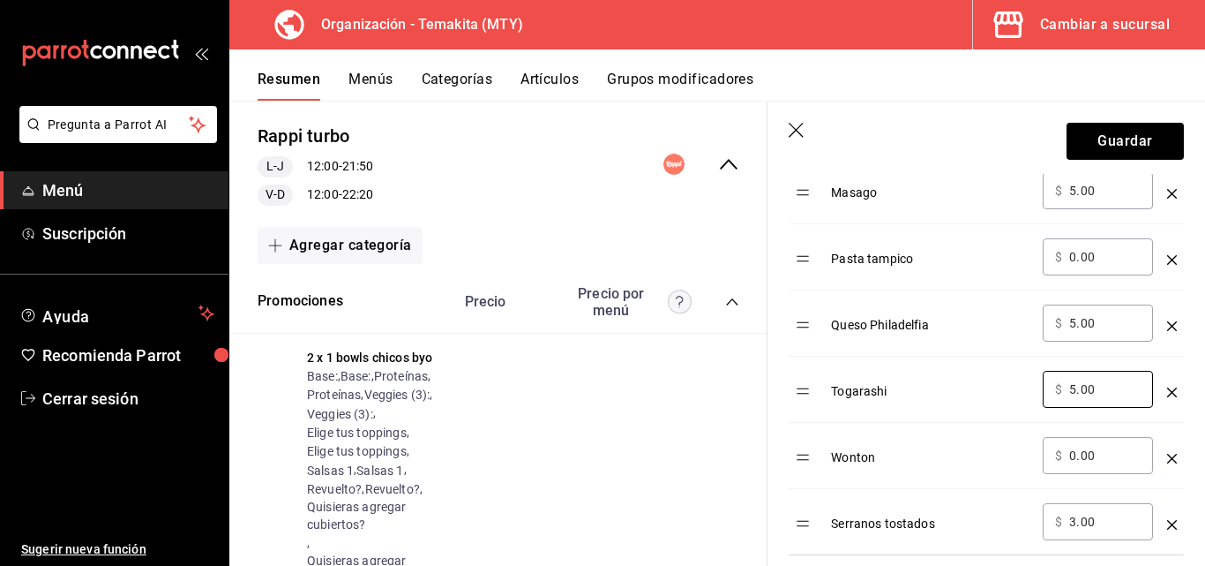
type input "5.00"
click at [1106, 534] on div "​ $ 3.00 ​" at bounding box center [1098, 521] width 110 height 37
click at [1121, 514] on input "3.00" at bounding box center [1104, 522] width 71 height 18
type input "3.00"
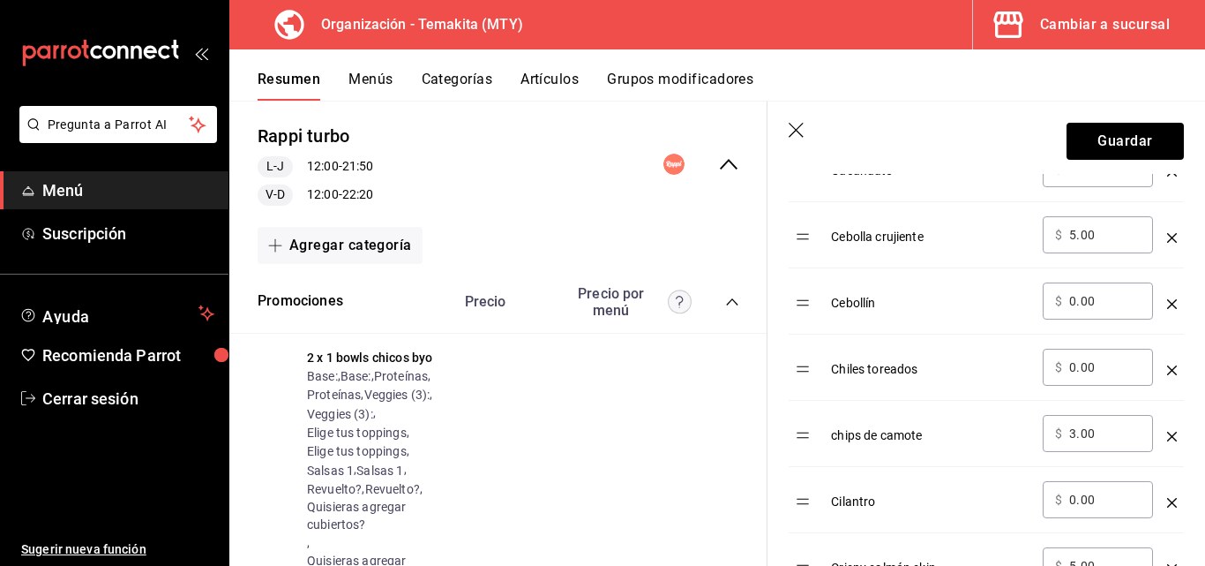
scroll to position [353, 0]
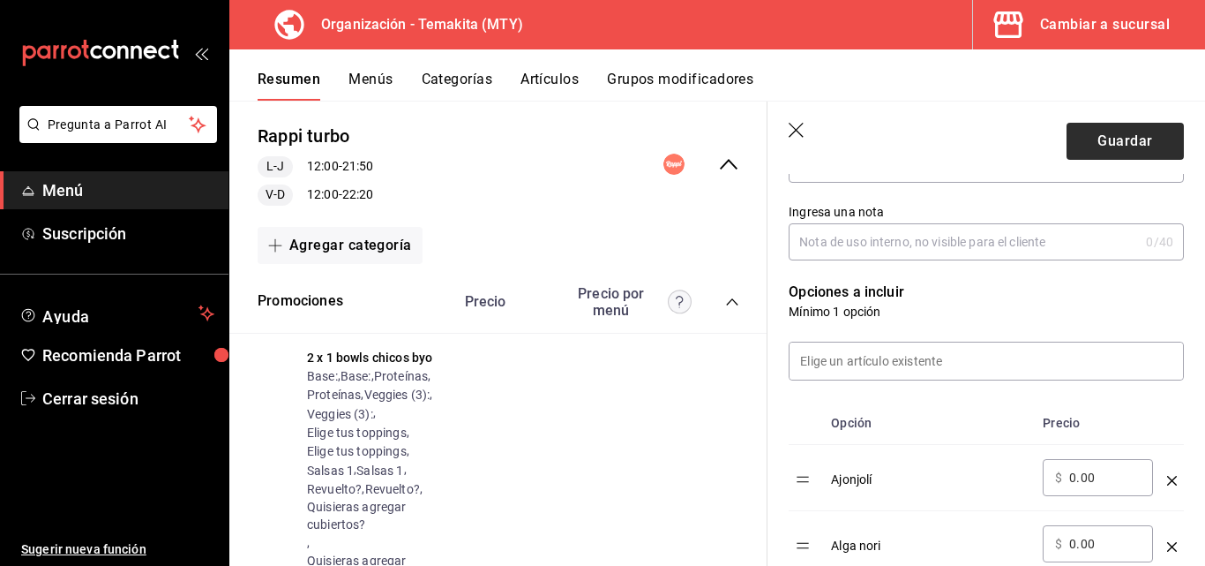
type input "5.00"
click at [1126, 152] on button "Guardar" at bounding box center [1125, 141] width 117 height 37
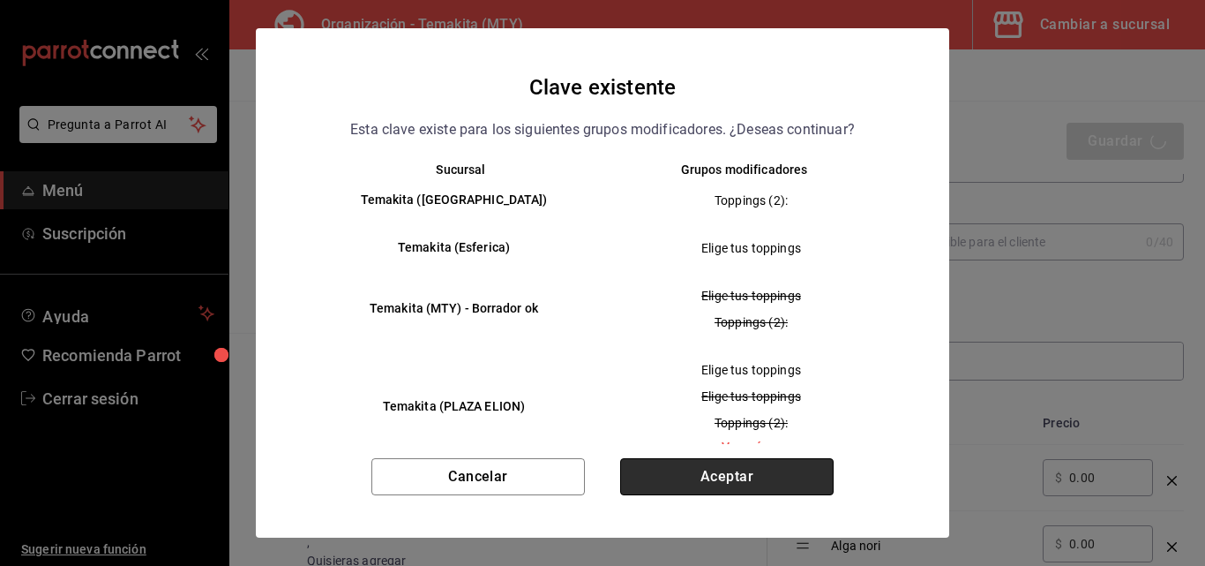
click at [701, 473] on button "Aceptar" at bounding box center [727, 476] width 214 height 37
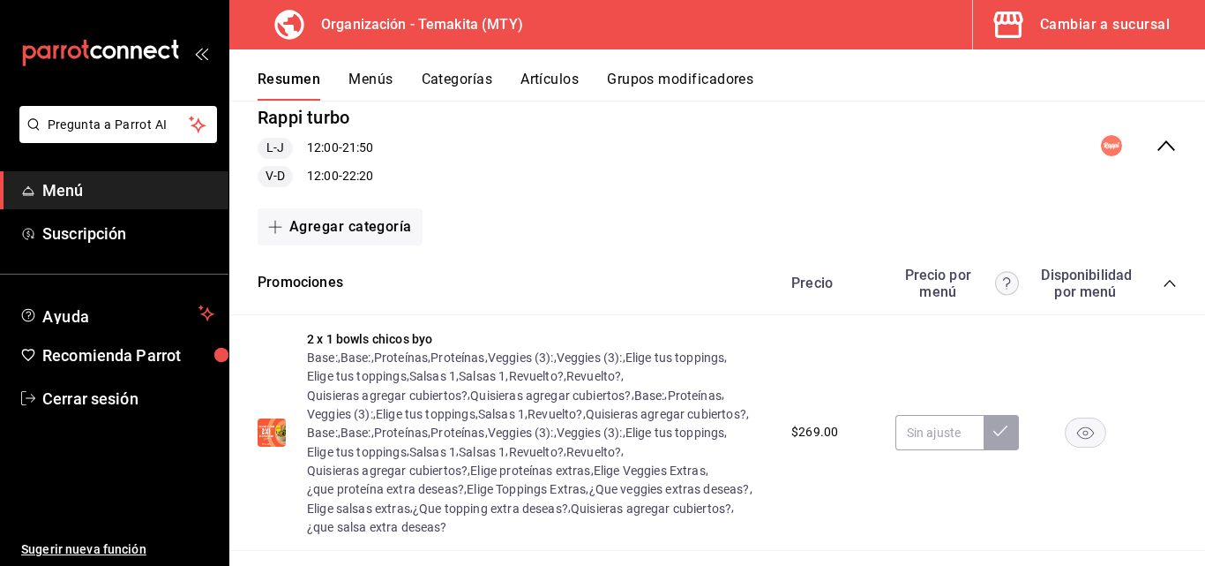
click at [1111, 19] on div "Cambiar a sucursal" at bounding box center [1105, 24] width 130 height 25
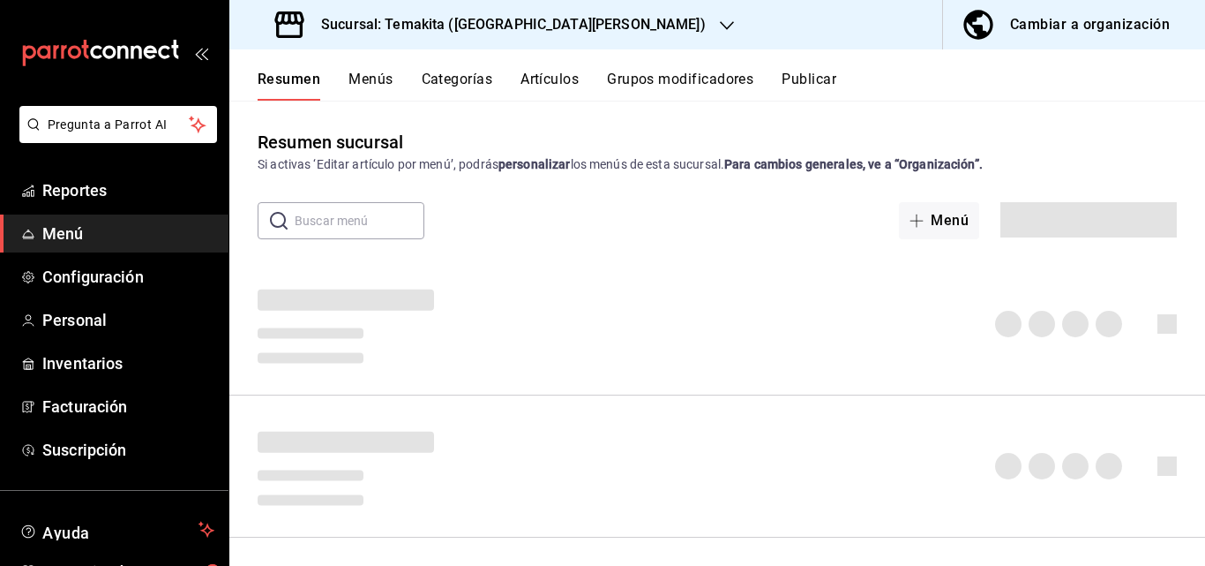
click at [1091, 27] on div "Cambiar a organización" at bounding box center [1090, 24] width 160 height 25
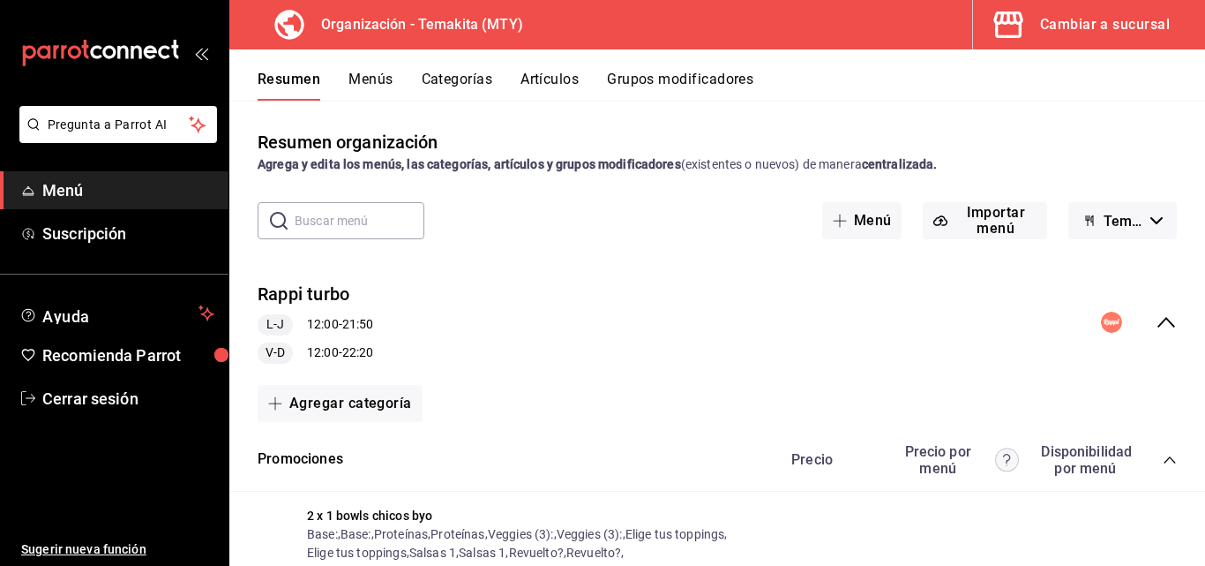
click at [1156, 327] on icon "collapse-menu-row" at bounding box center [1166, 321] width 21 height 21
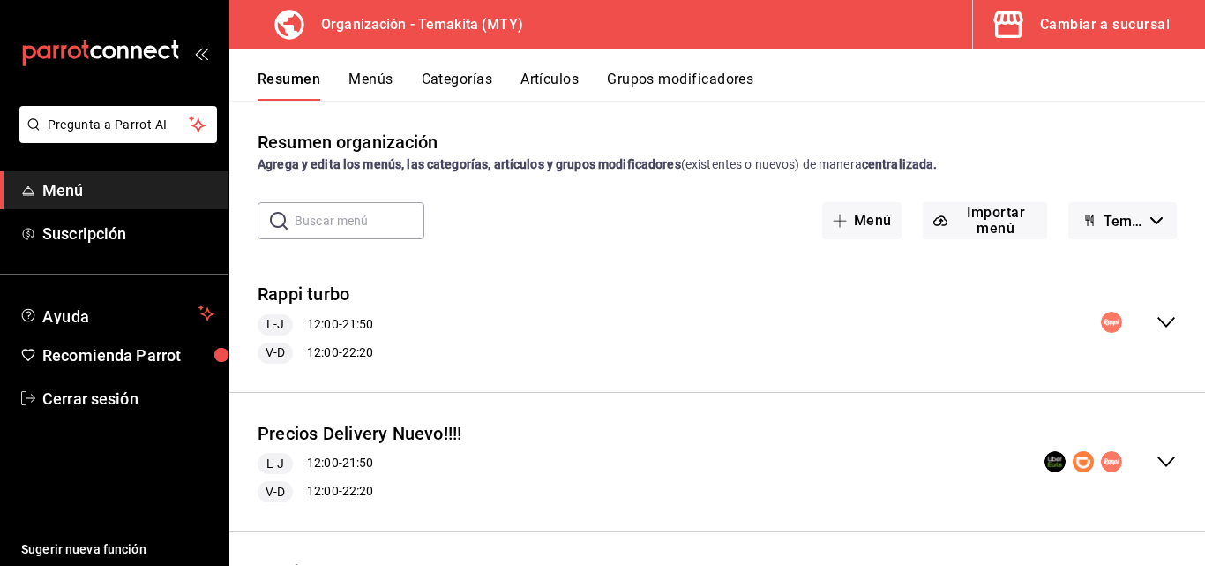
scroll to position [113, 0]
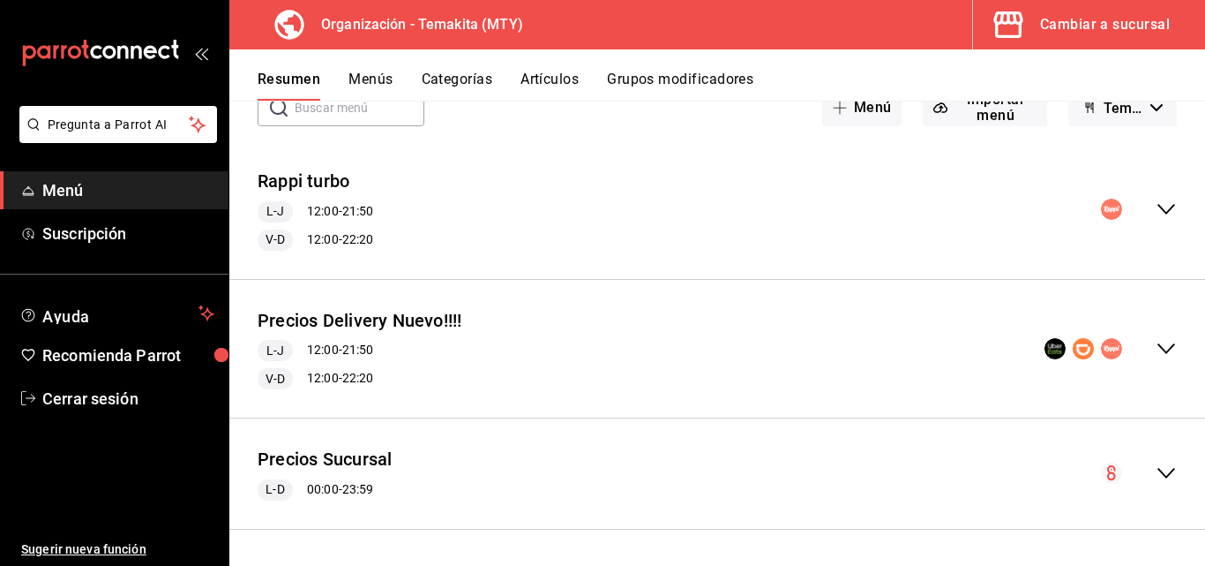
click at [1156, 466] on icon "collapse-menu-row" at bounding box center [1166, 472] width 21 height 21
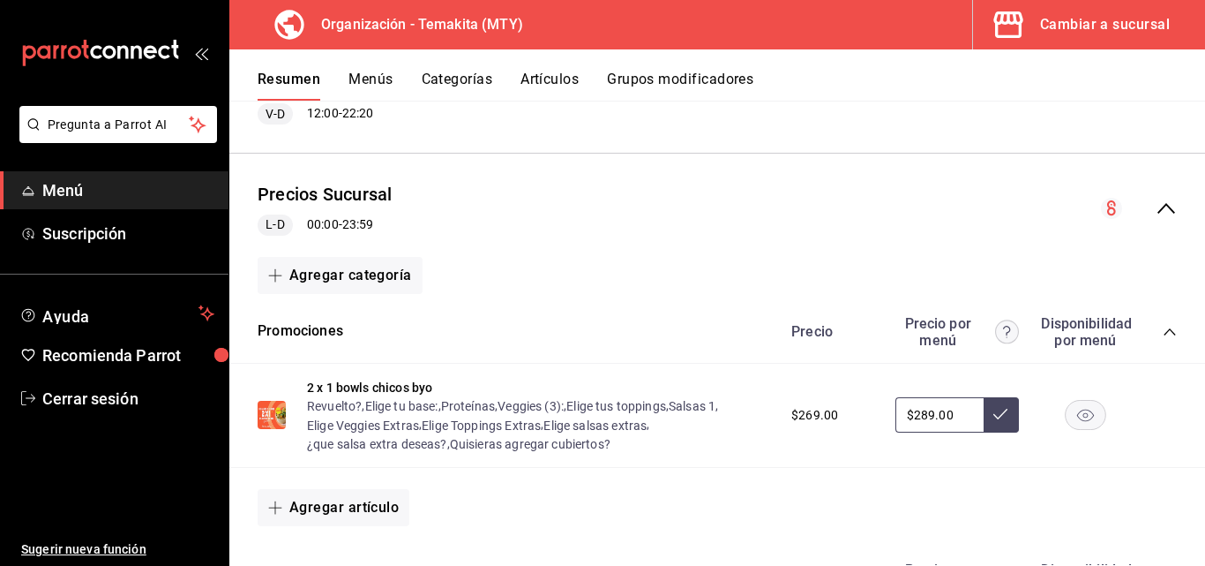
scroll to position [466, 0]
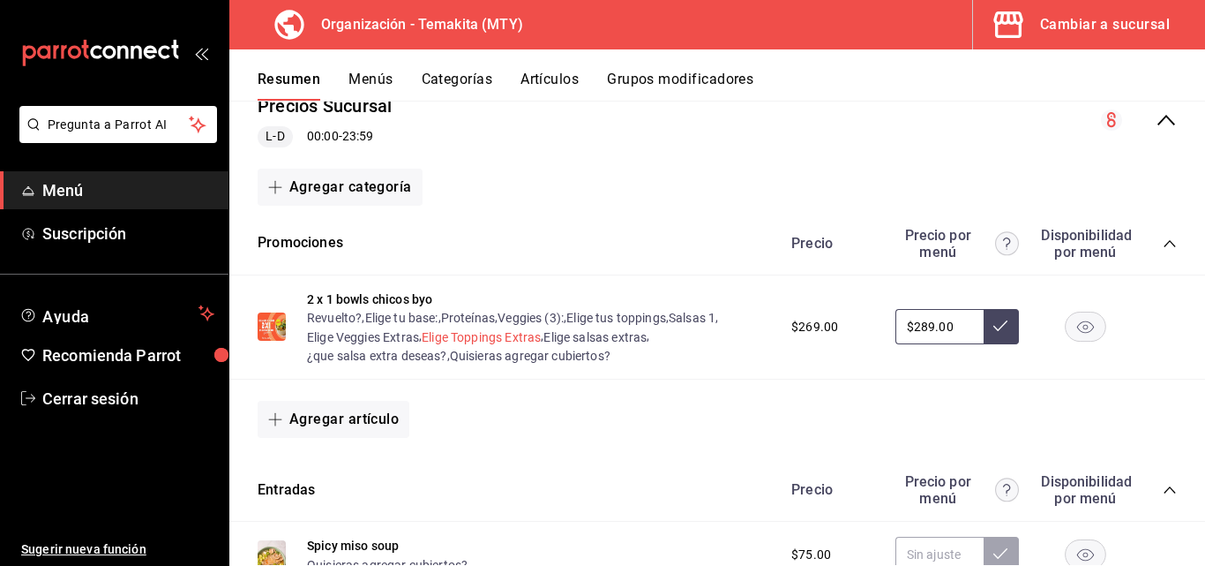
click at [506, 333] on button "Elige Toppings Extras" at bounding box center [481, 337] width 119 height 18
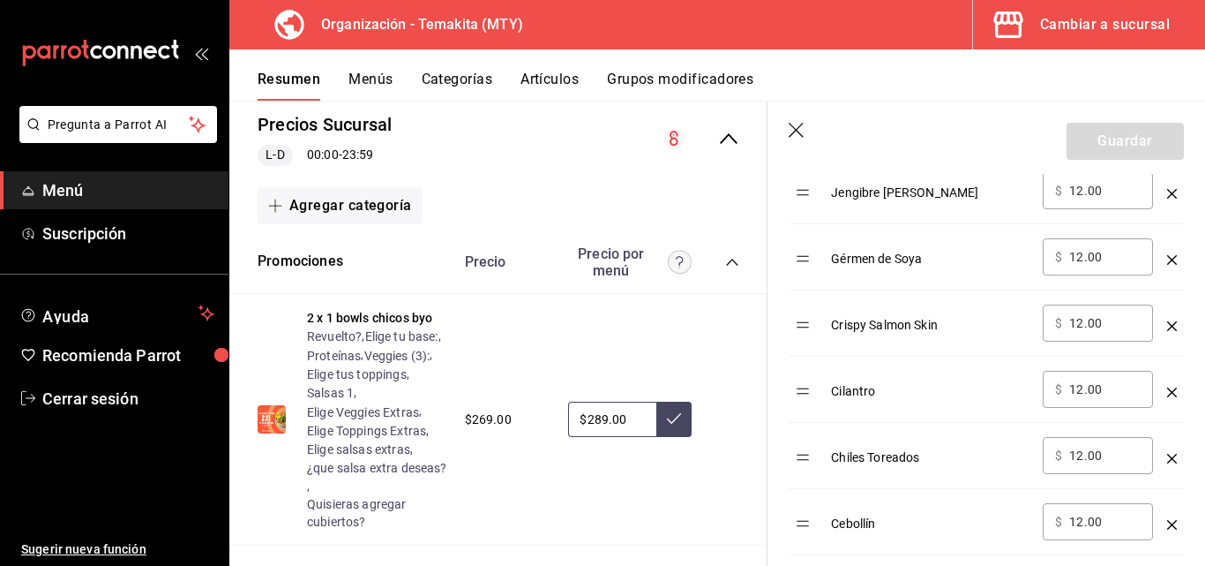
scroll to position [529, 0]
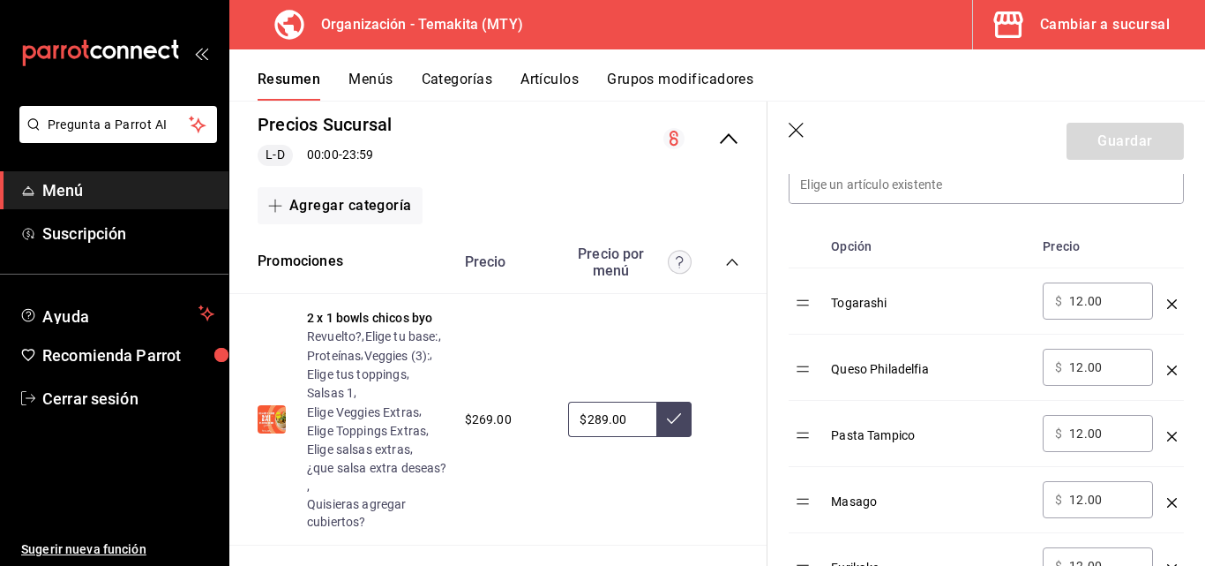
drag, startPoint x: 796, startPoint y: 128, endPoint x: 514, endPoint y: 328, distance: 346.2
click at [799, 130] on icon "button" at bounding box center [798, 132] width 18 height 18
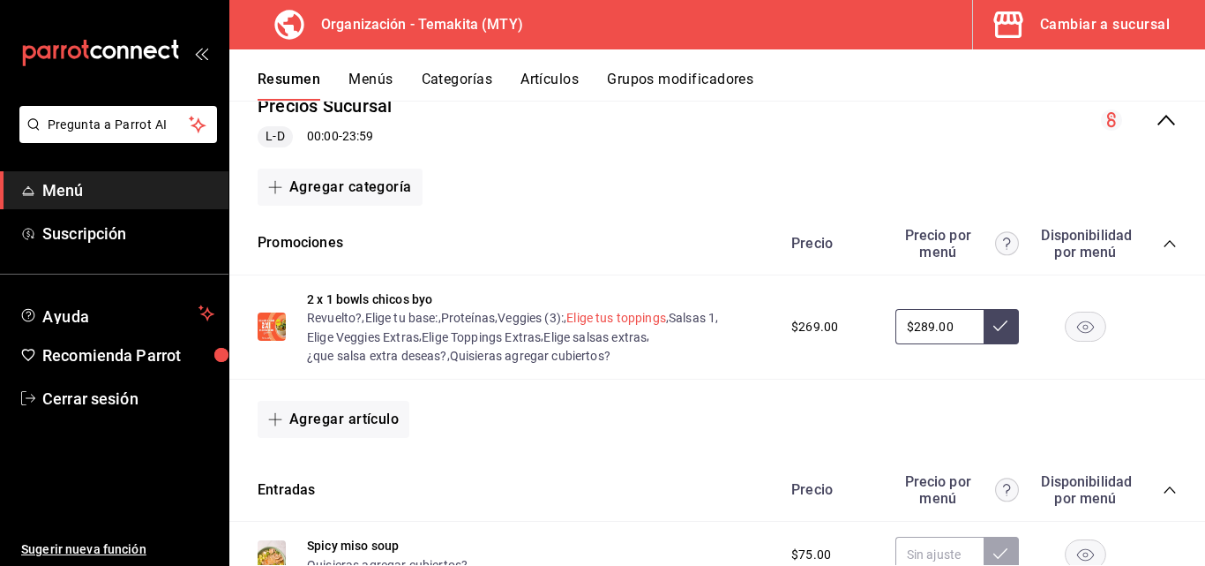
click at [641, 314] on button "Elige tus toppings" at bounding box center [616, 318] width 100 height 18
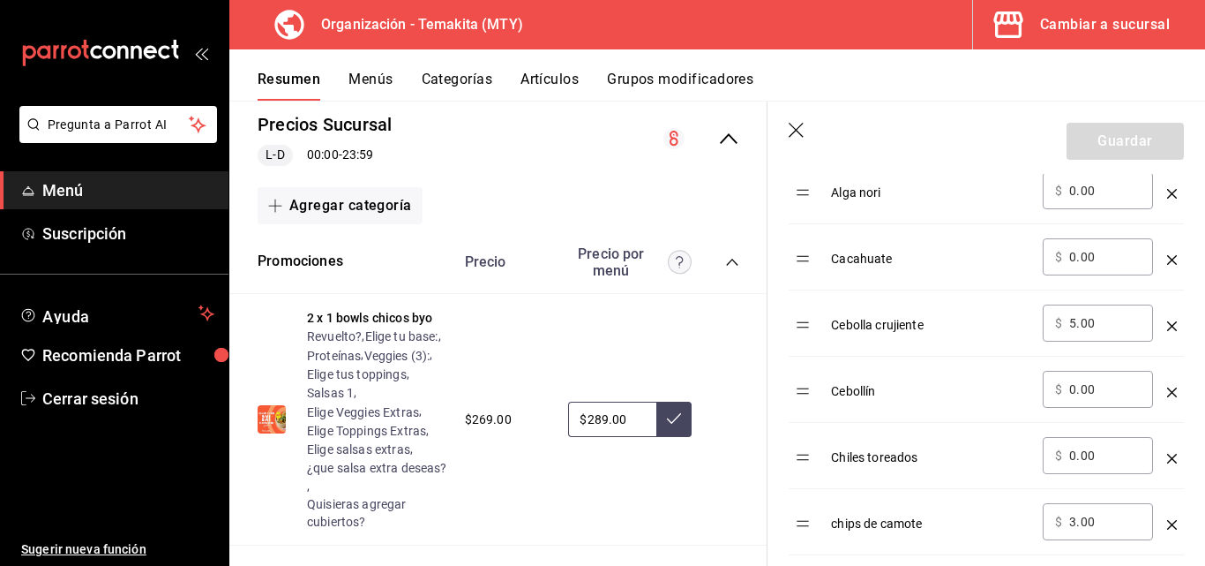
scroll to position [794, 0]
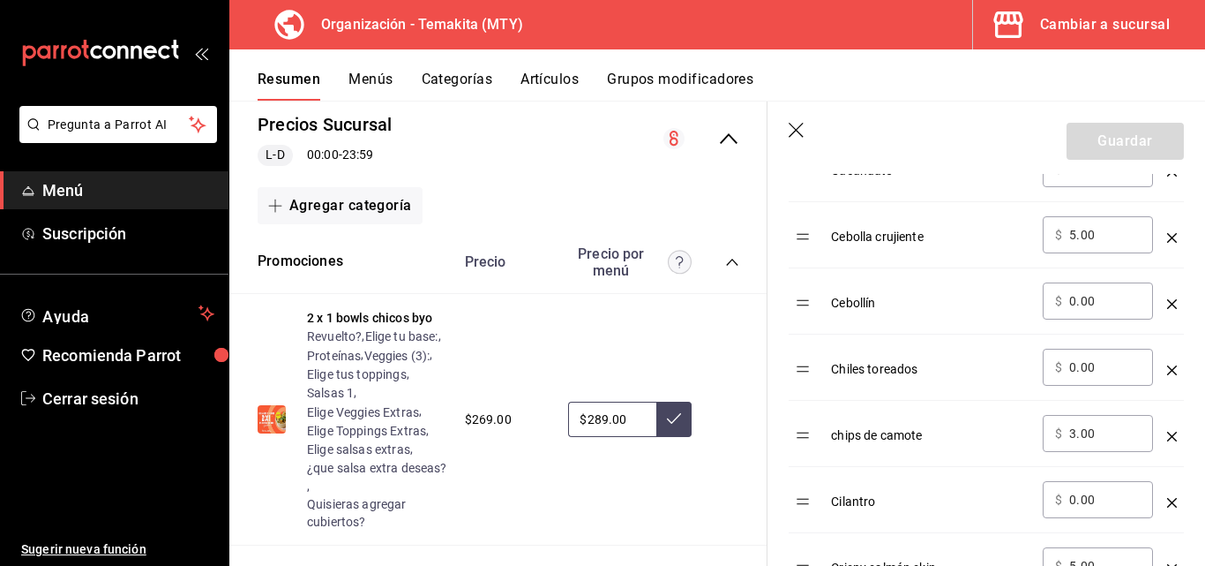
click at [1114, 425] on input "3.00" at bounding box center [1104, 433] width 71 height 18
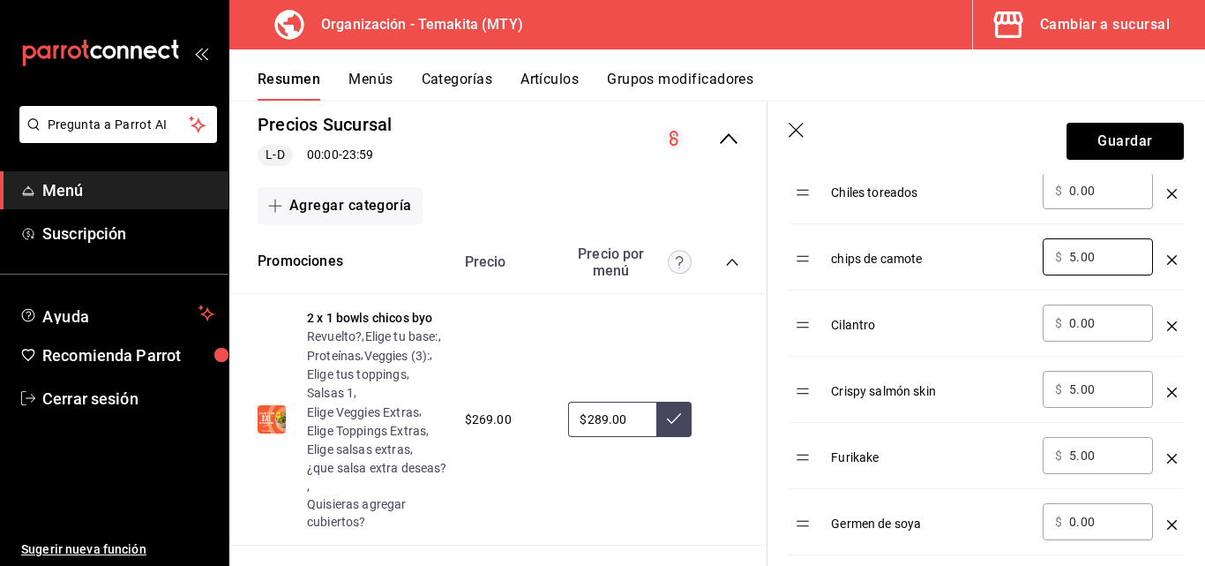
type input "5.00"
click at [957, 465] on div "Furikake" at bounding box center [930, 451] width 198 height 29
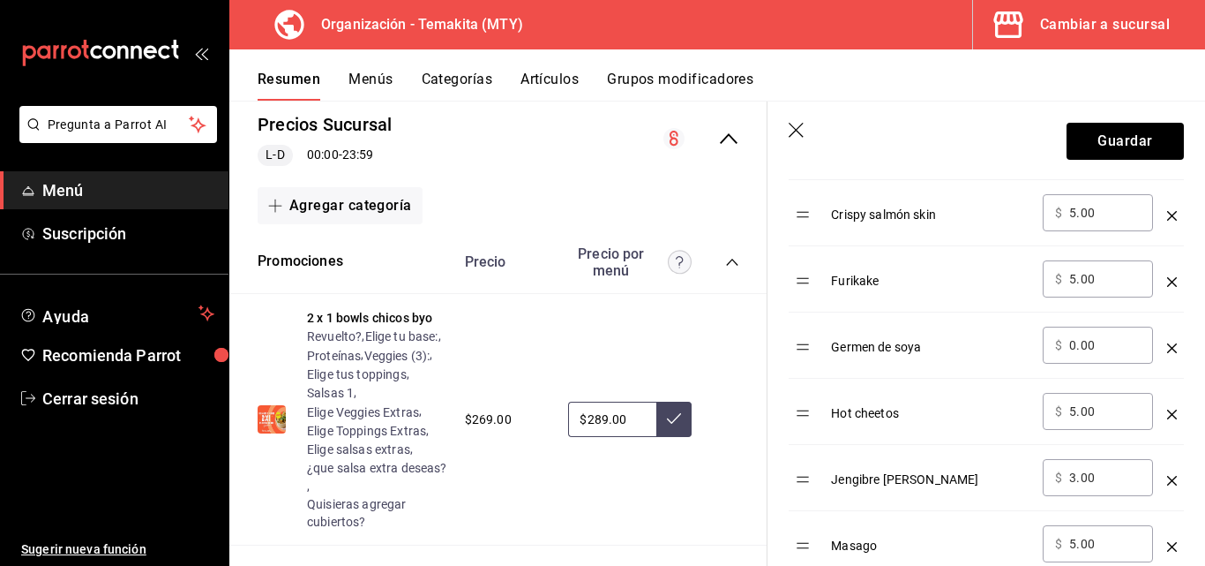
scroll to position [1235, 0]
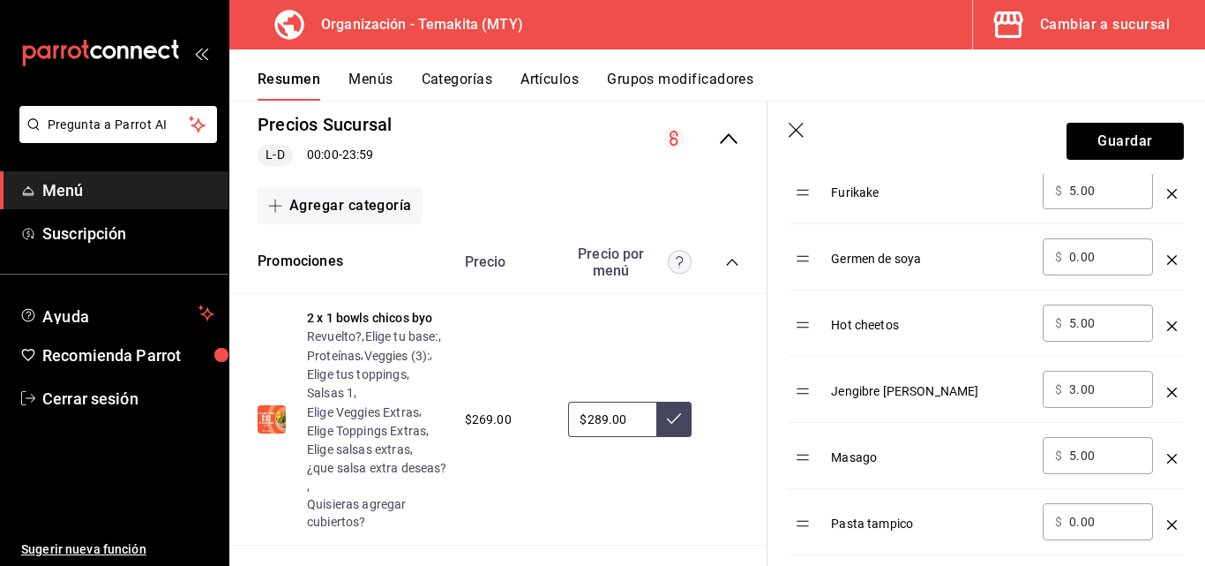
click at [1114, 378] on div "​ $ 3.00 ​" at bounding box center [1098, 389] width 110 height 37
click at [1123, 393] on input "3.00" at bounding box center [1104, 389] width 71 height 18
type input "5.00"
click at [964, 478] on td "Masago" at bounding box center [930, 456] width 212 height 66
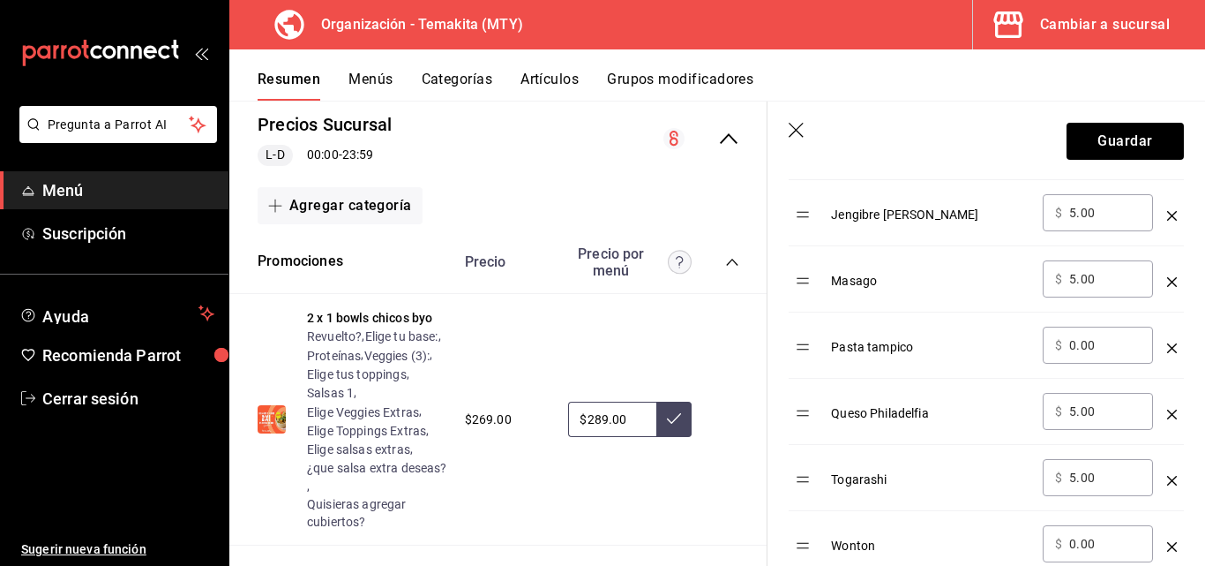
scroll to position [1059, 0]
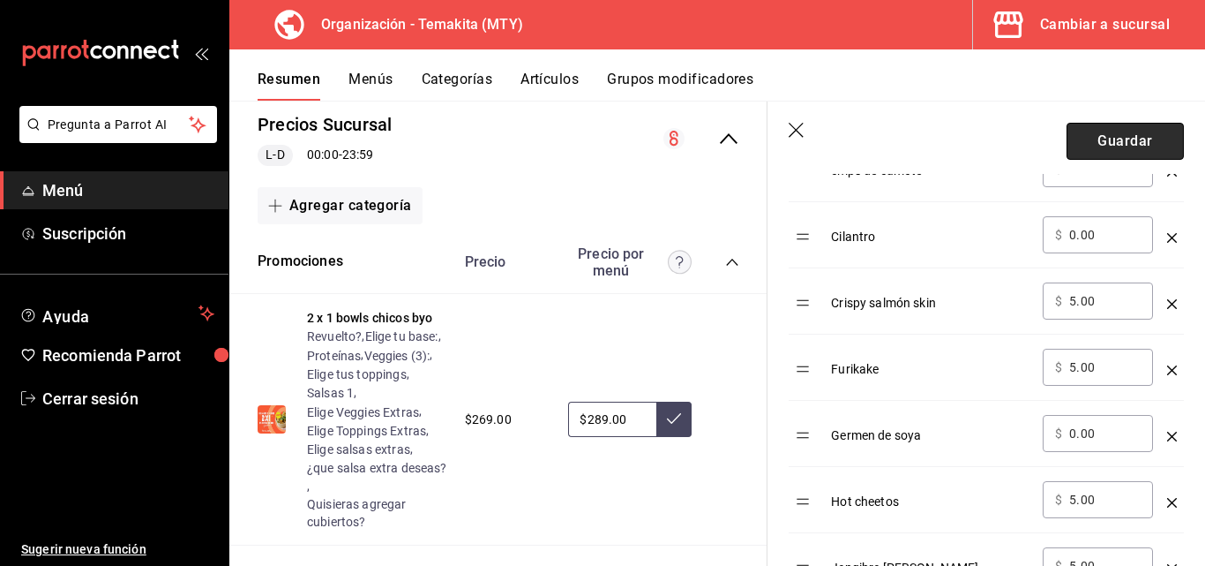
click at [1105, 141] on button "Guardar" at bounding box center [1125, 141] width 117 height 37
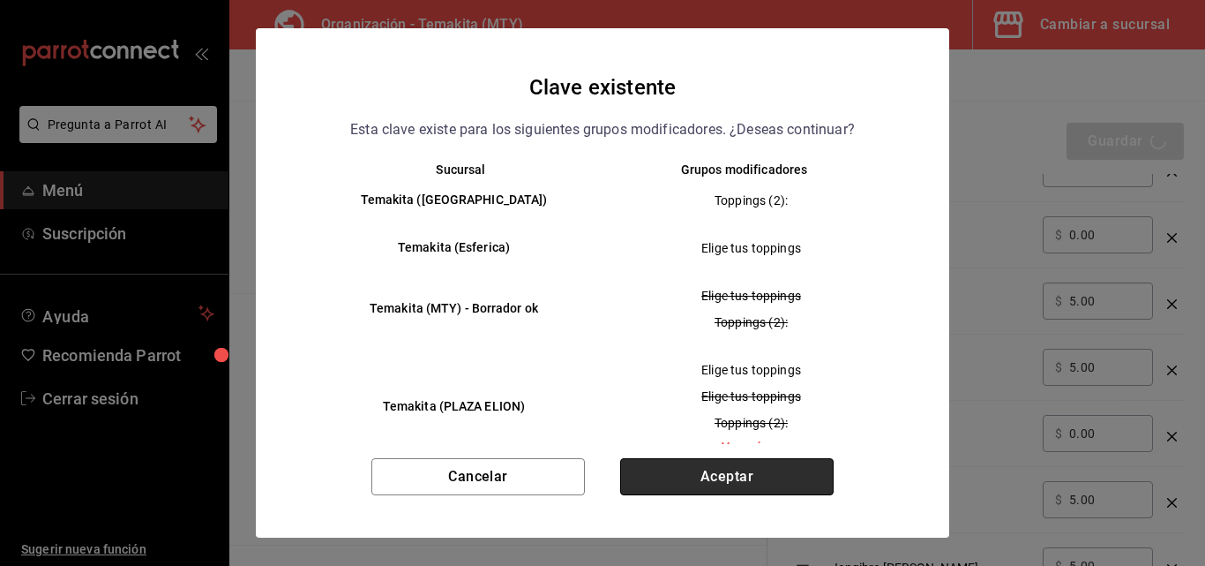
click at [727, 478] on button "Aceptar" at bounding box center [727, 476] width 214 height 37
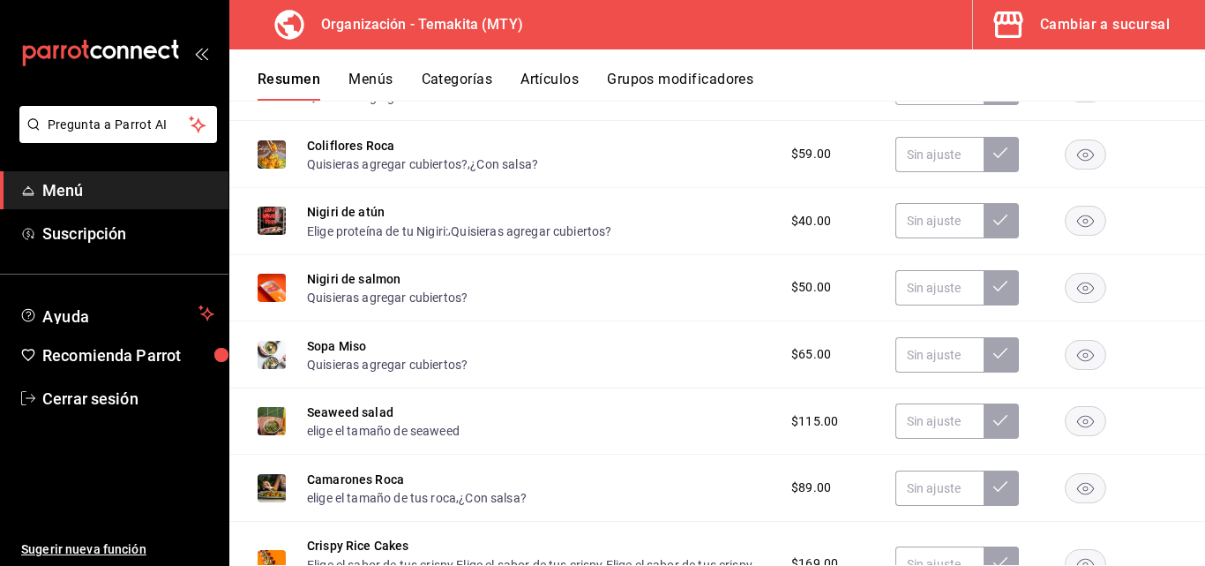
scroll to position [373, 0]
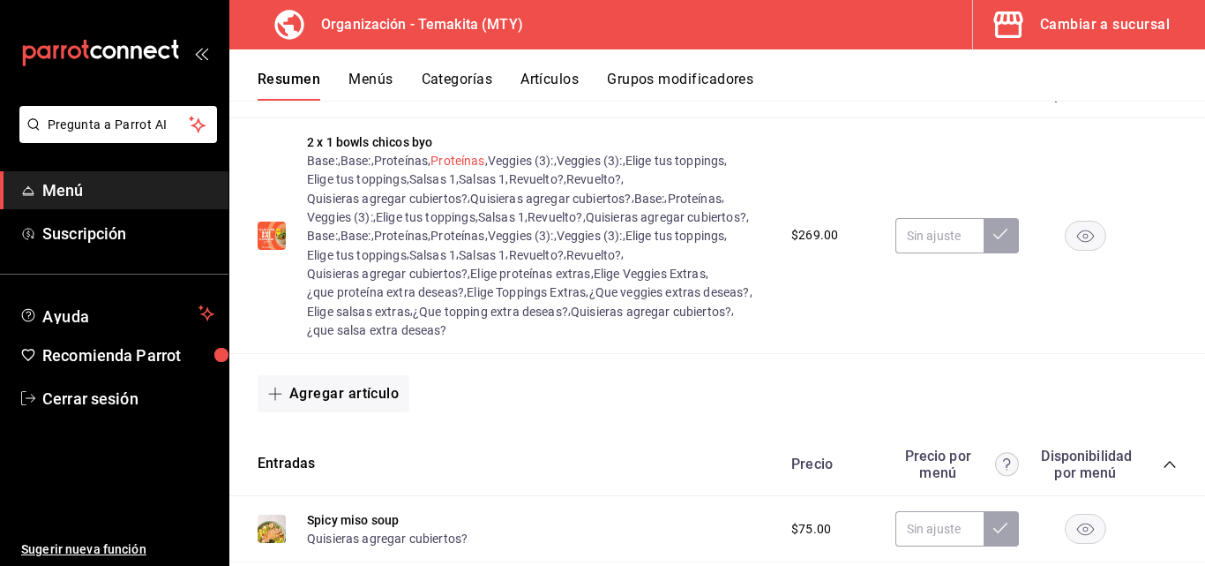
click at [484, 166] on button "Proteínas" at bounding box center [458, 161] width 54 height 18
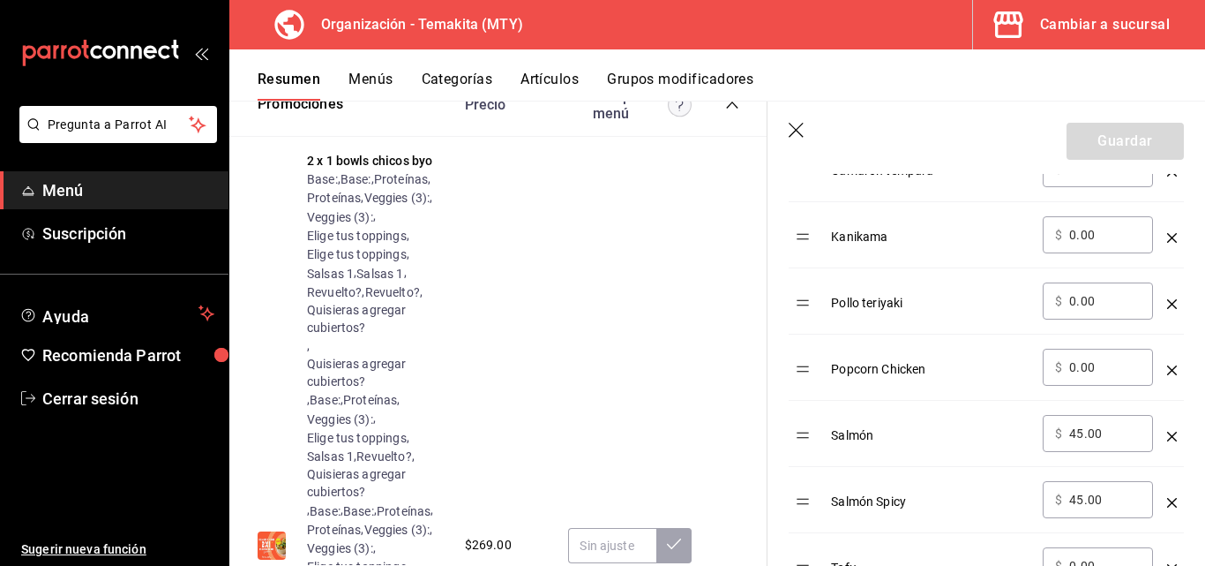
scroll to position [1059, 0]
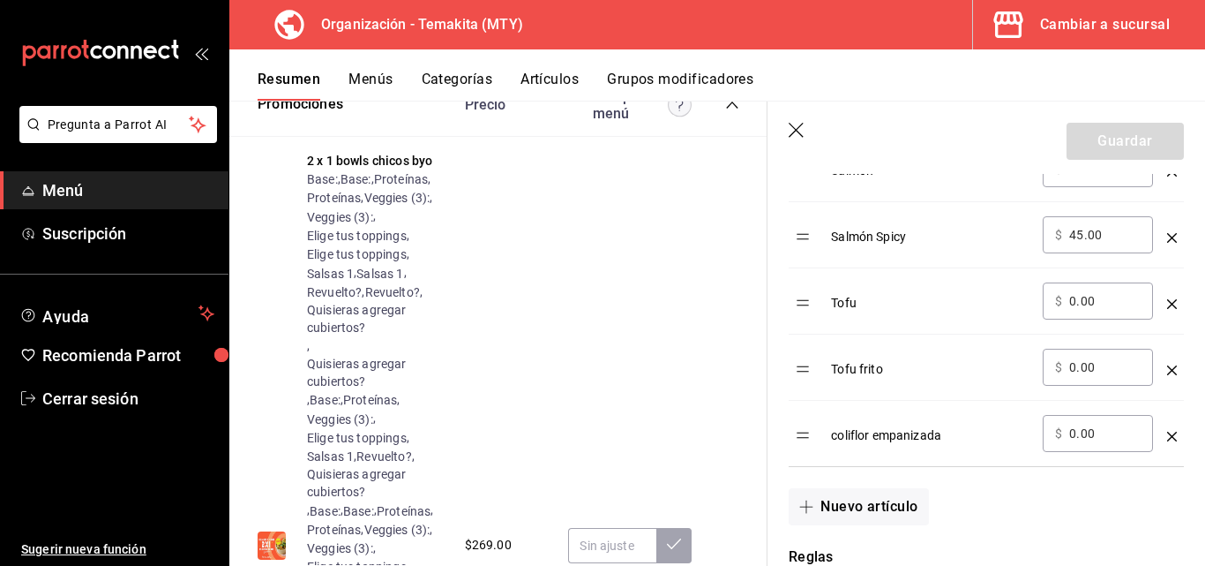
click at [599, 307] on div "2 x 1 bowls chicos byo Base: , Base: , Proteínas , Proteínas , Veggies (3): , V…" at bounding box center [498, 546] width 538 height 818
click at [797, 137] on icon "button" at bounding box center [798, 132] width 18 height 18
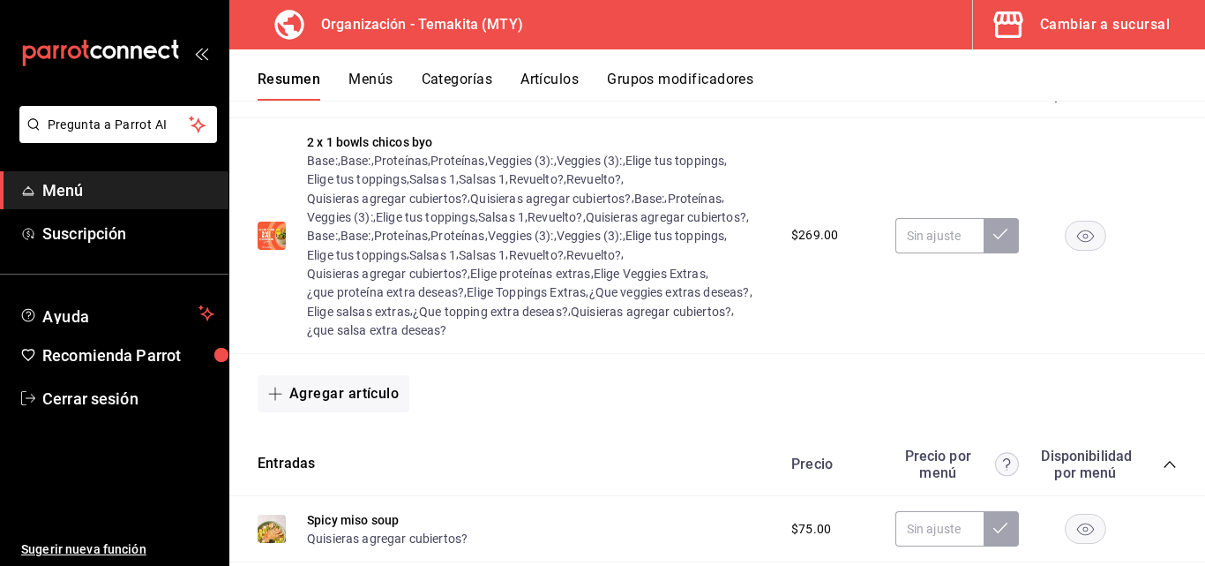
click at [1144, 30] on div "Cambiar a sucursal" at bounding box center [1105, 24] width 130 height 25
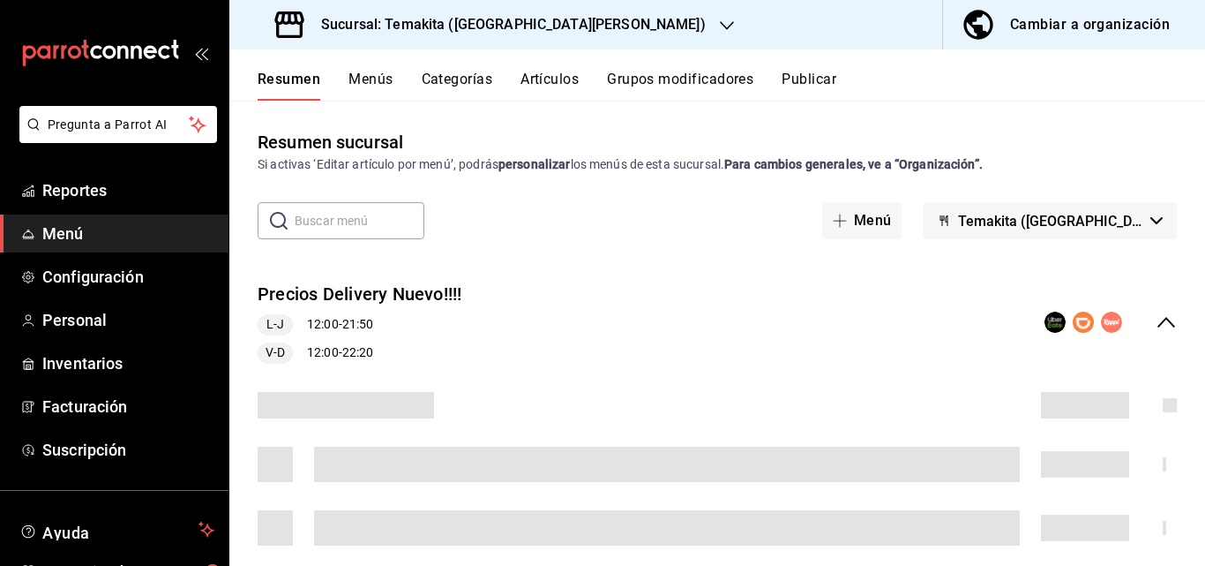
click at [1069, 26] on div "Cambiar a organización" at bounding box center [1090, 24] width 160 height 25
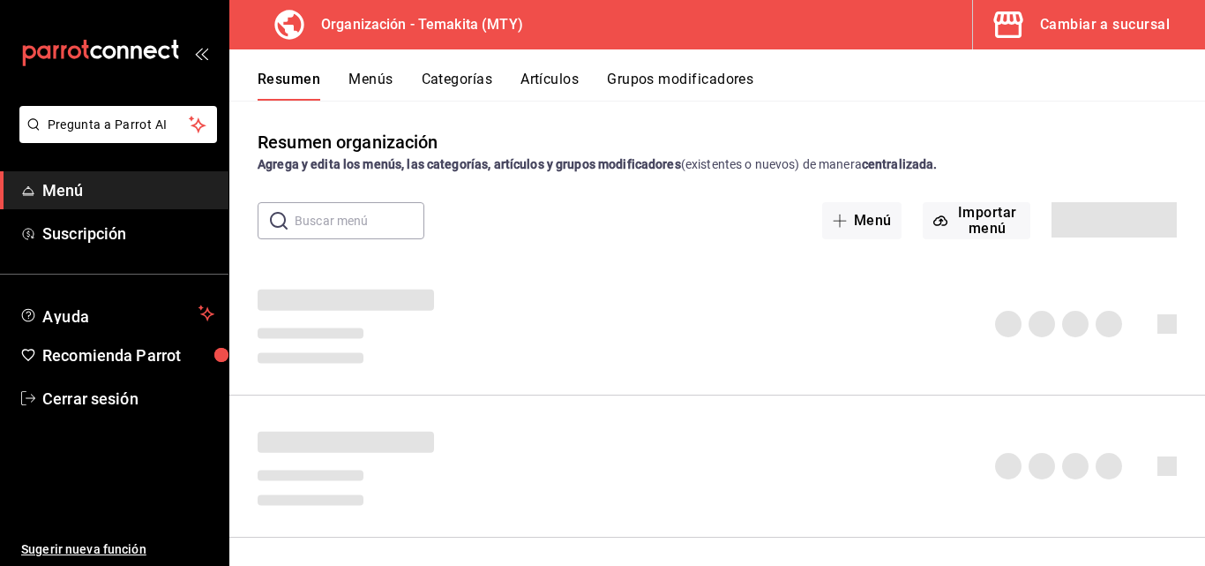
click at [369, 77] on button "Menús" at bounding box center [371, 86] width 44 height 30
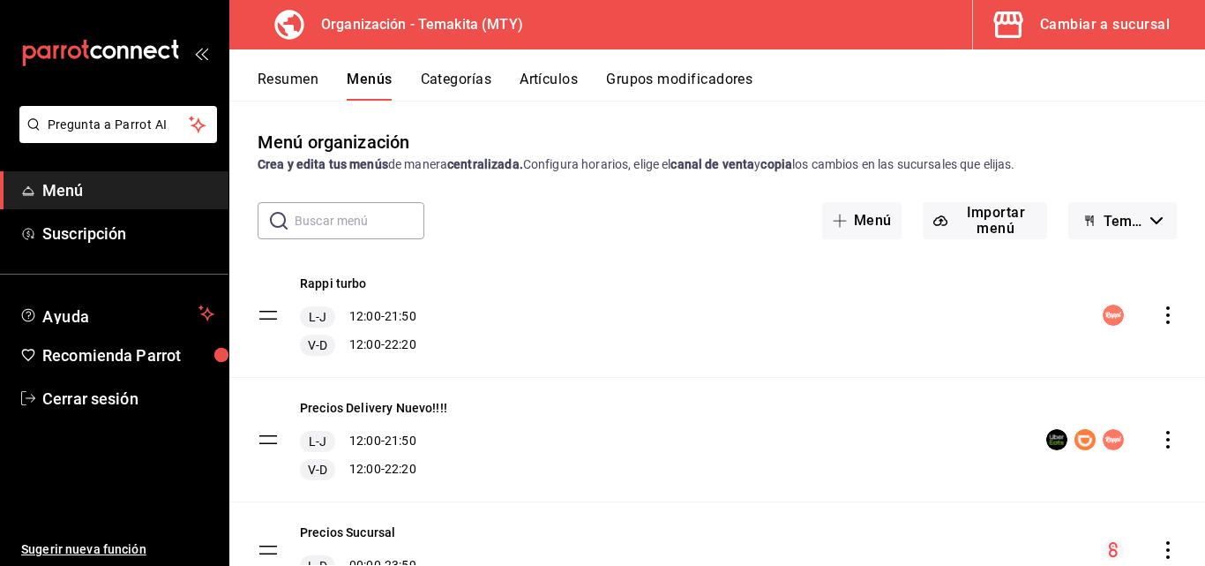
scroll to position [83, 0]
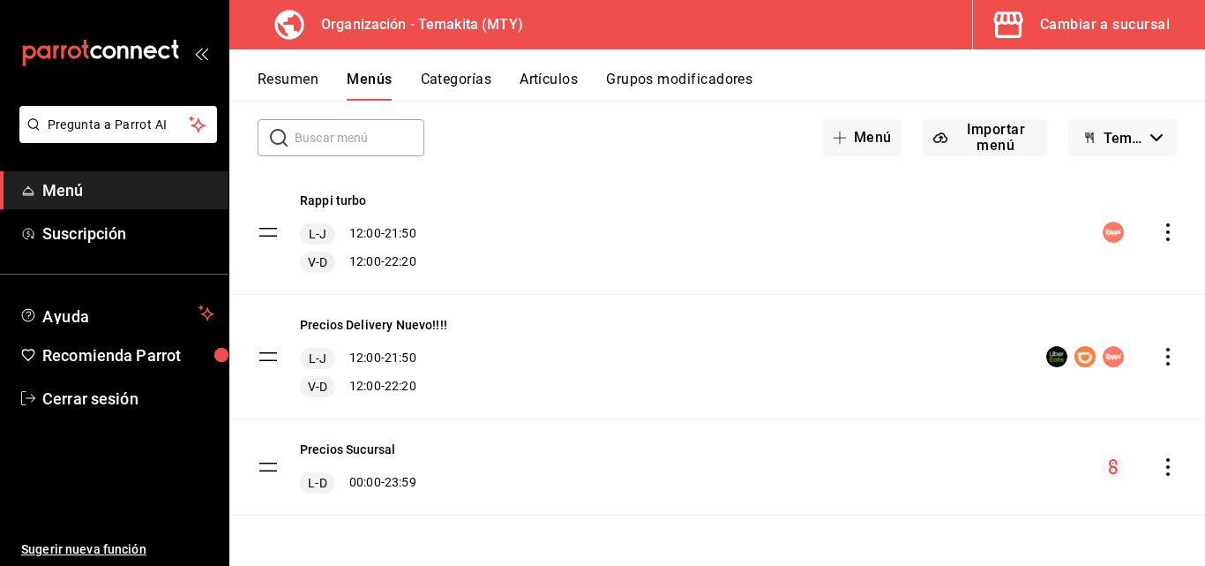
click at [1167, 466] on icon "actions" at bounding box center [1169, 467] width 4 height 18
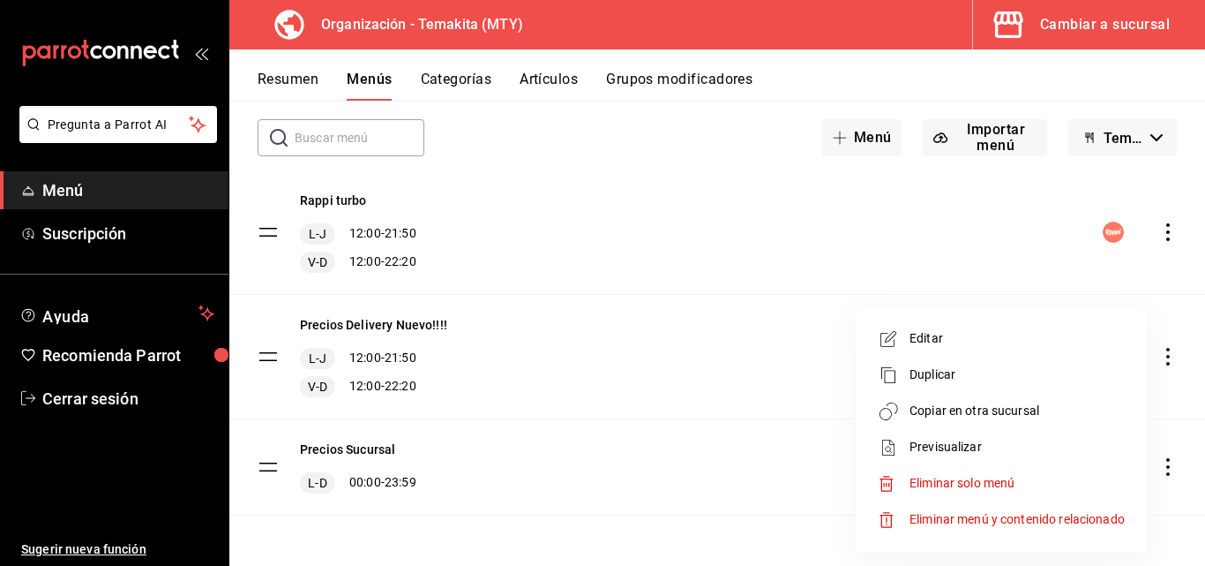
click at [944, 412] on span "Copiar en otra sucursal" at bounding box center [1017, 410] width 215 height 19
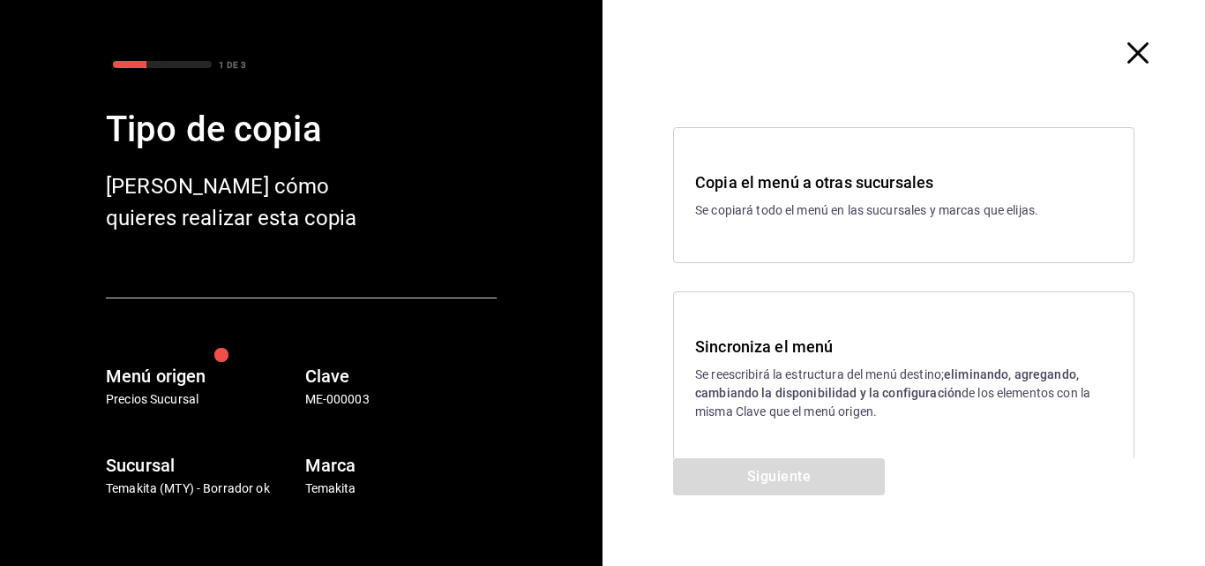
click at [731, 353] on h3 "Sincroniza el menú" at bounding box center [903, 346] width 417 height 24
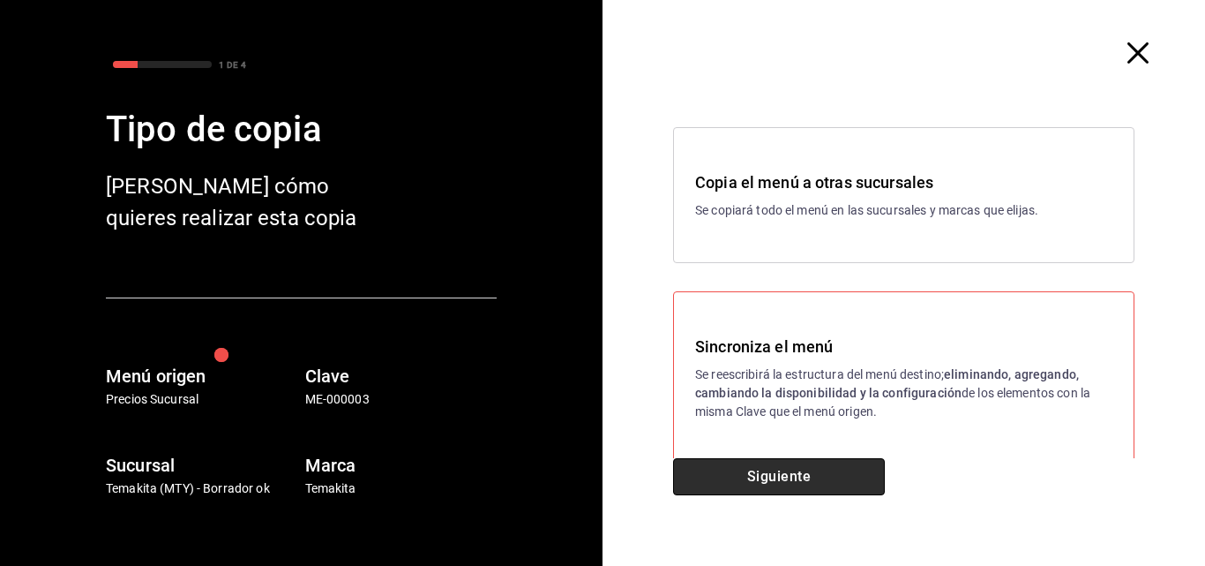
click at [749, 475] on button "Siguiente" at bounding box center [779, 476] width 212 height 37
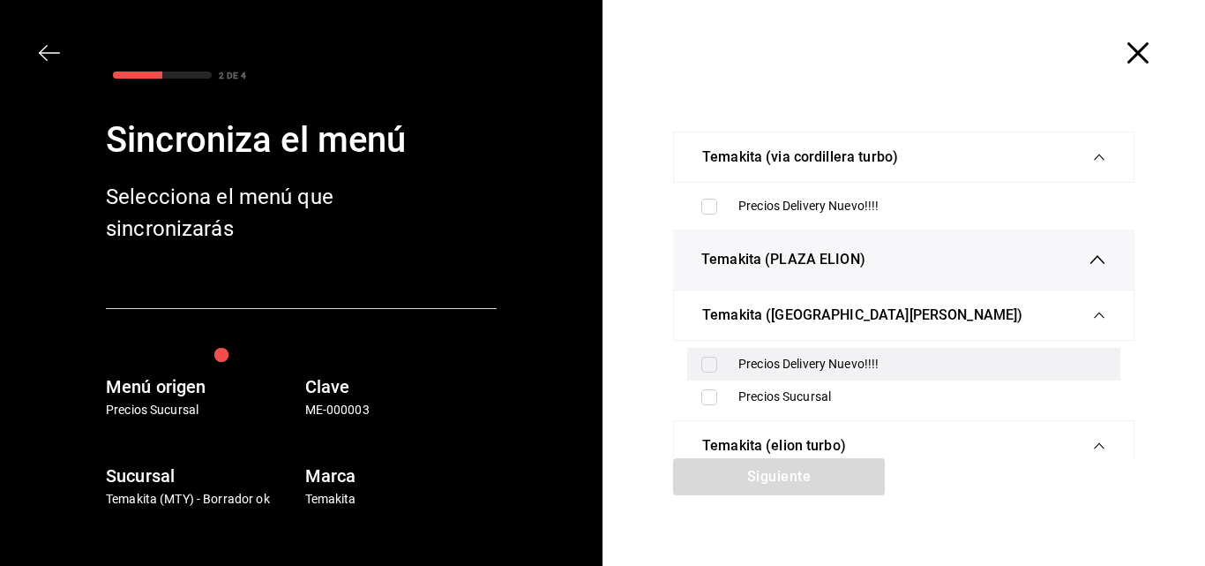
scroll to position [81, 0]
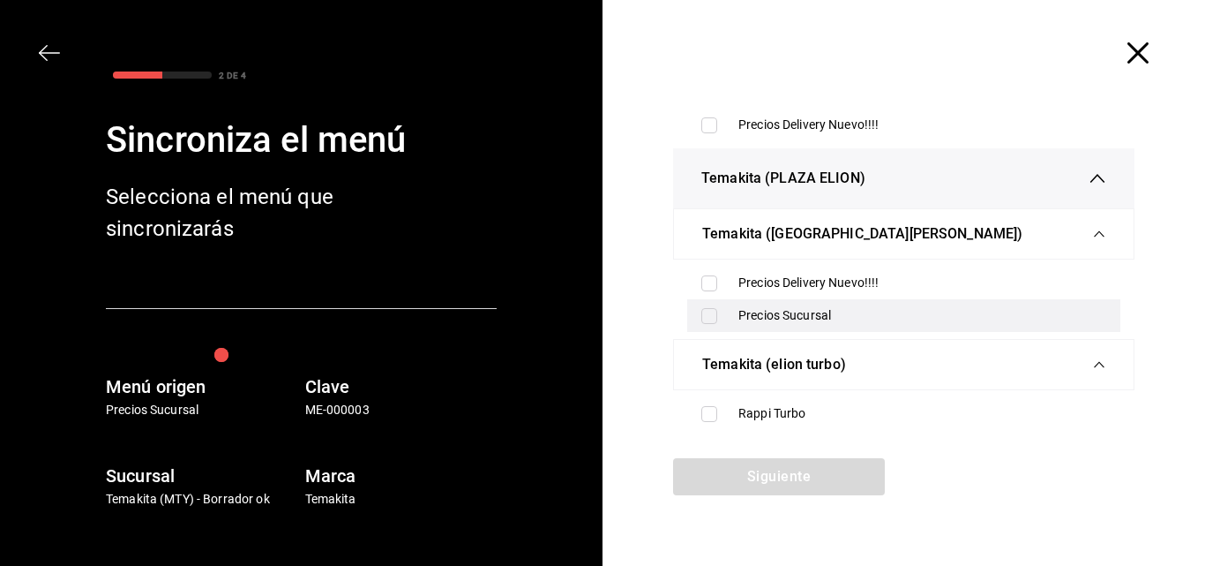
click at [701, 314] on input "checkbox" at bounding box center [709, 316] width 16 height 16
checkbox input "true"
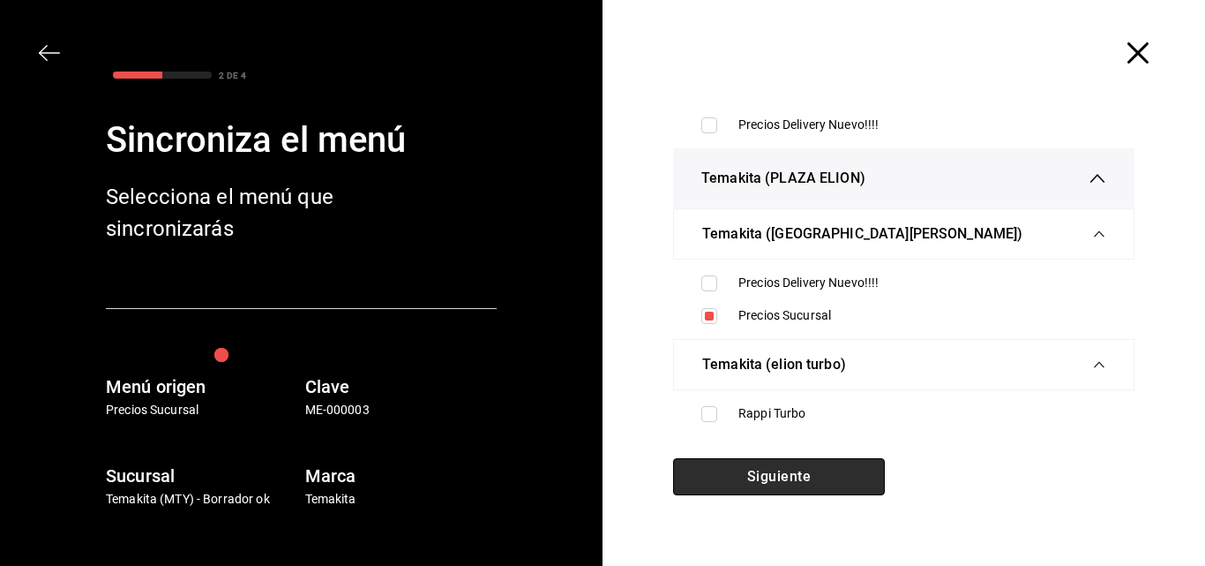
click at [754, 475] on button "Siguiente" at bounding box center [779, 476] width 212 height 37
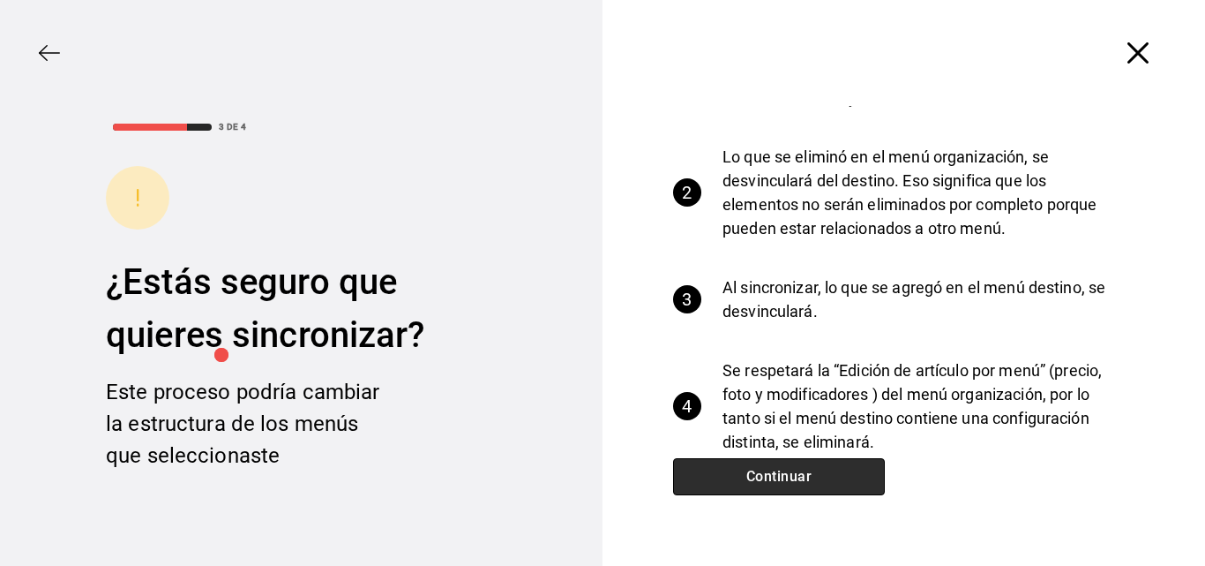
click at [762, 473] on button "Continuar" at bounding box center [779, 476] width 212 height 37
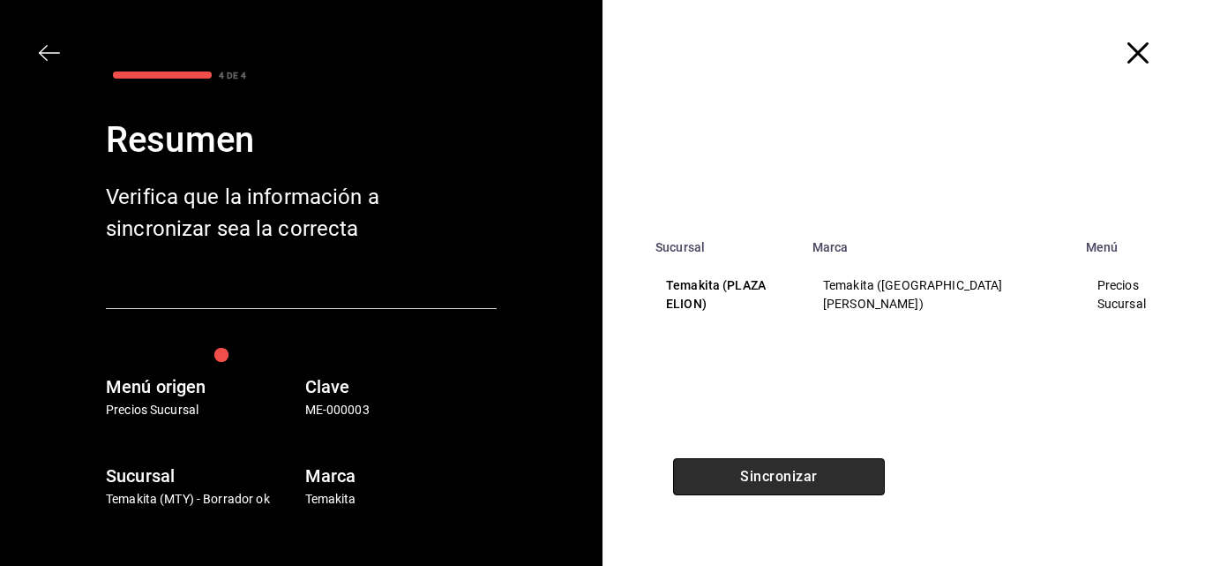
scroll to position [0, 0]
click at [762, 473] on button "Sincronizar" at bounding box center [779, 476] width 212 height 37
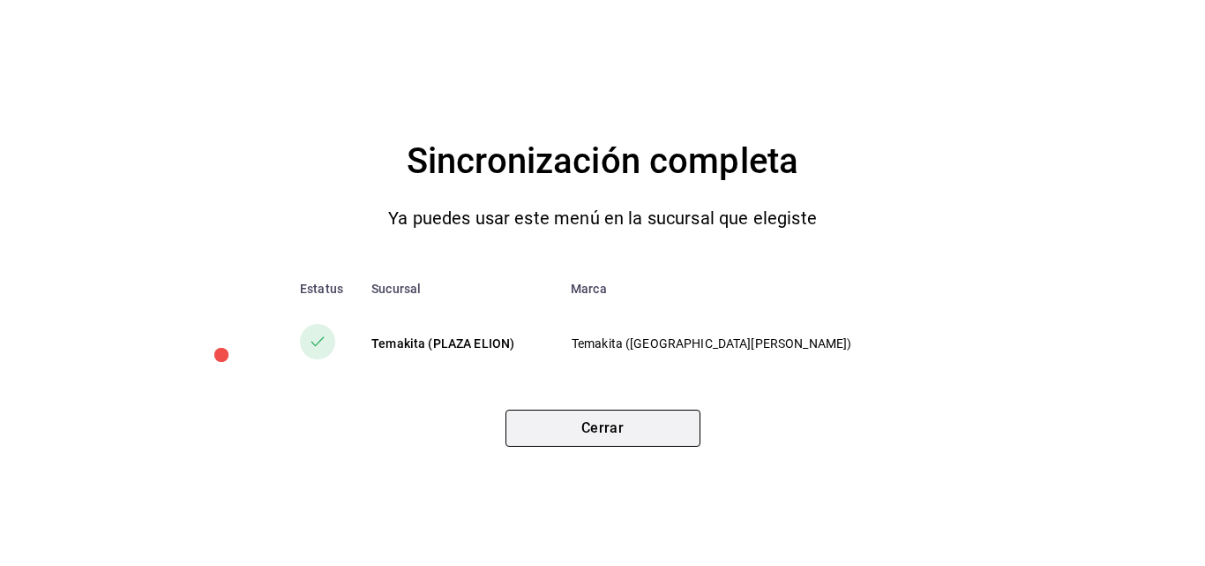
click at [612, 432] on button "Cerrar" at bounding box center [603, 427] width 195 height 37
